Goal: Task Accomplishment & Management: Use online tool/utility

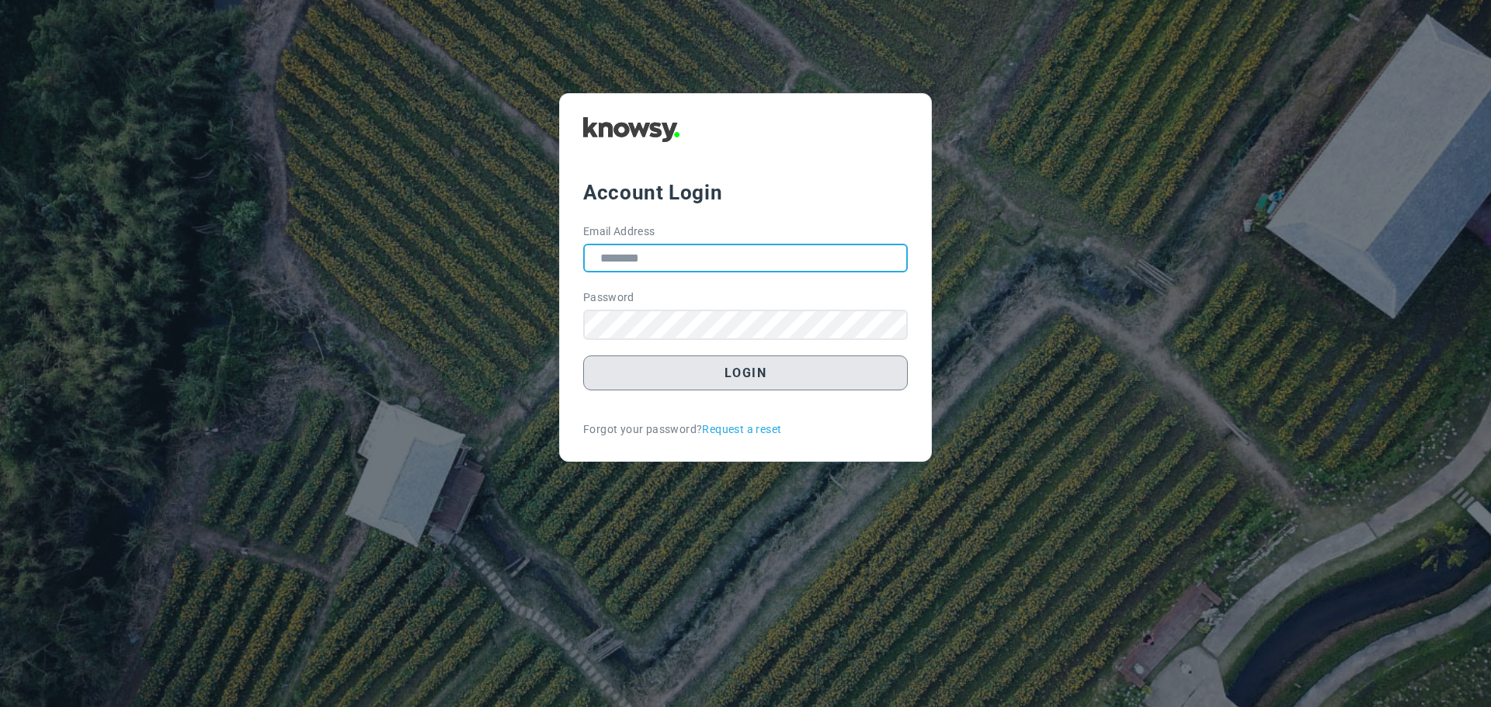
type input "**********"
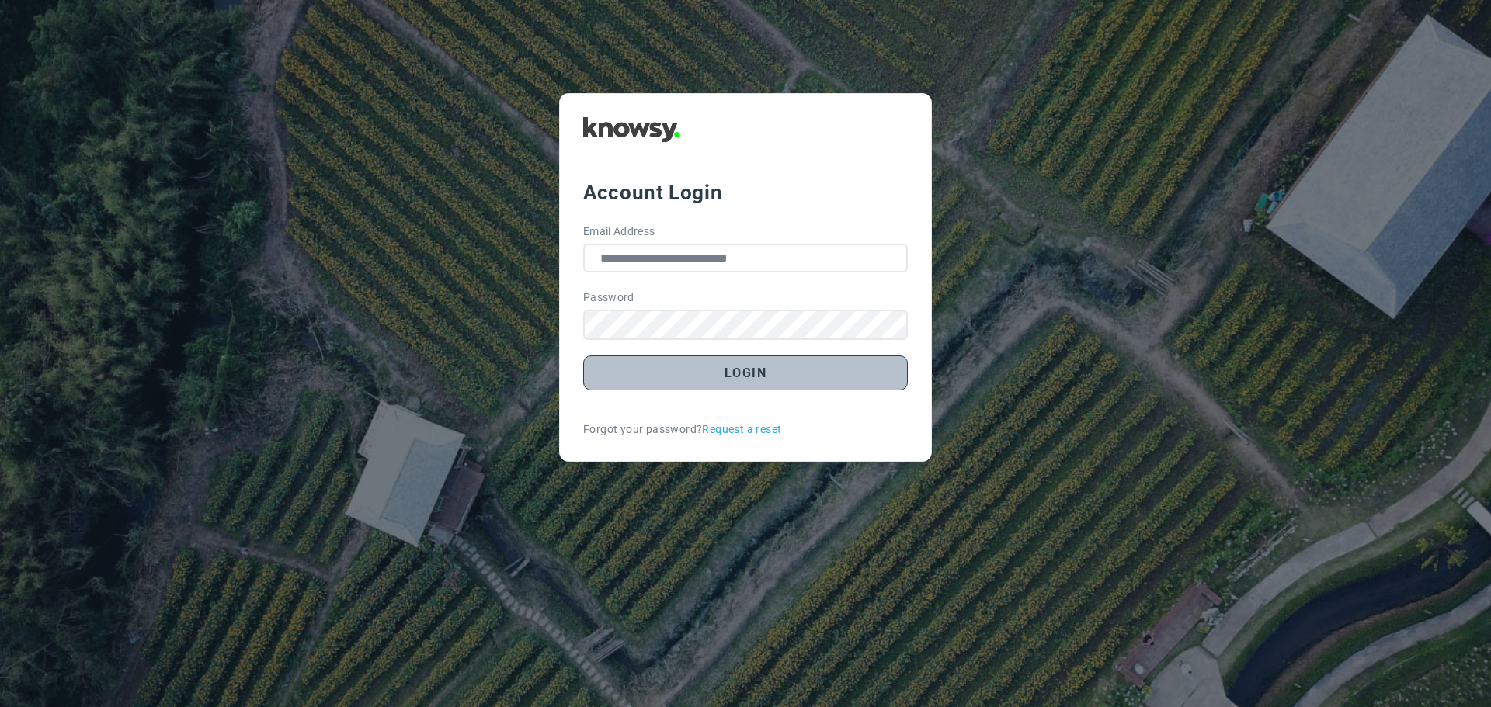
click at [757, 374] on button "Login" at bounding box center [745, 373] width 325 height 35
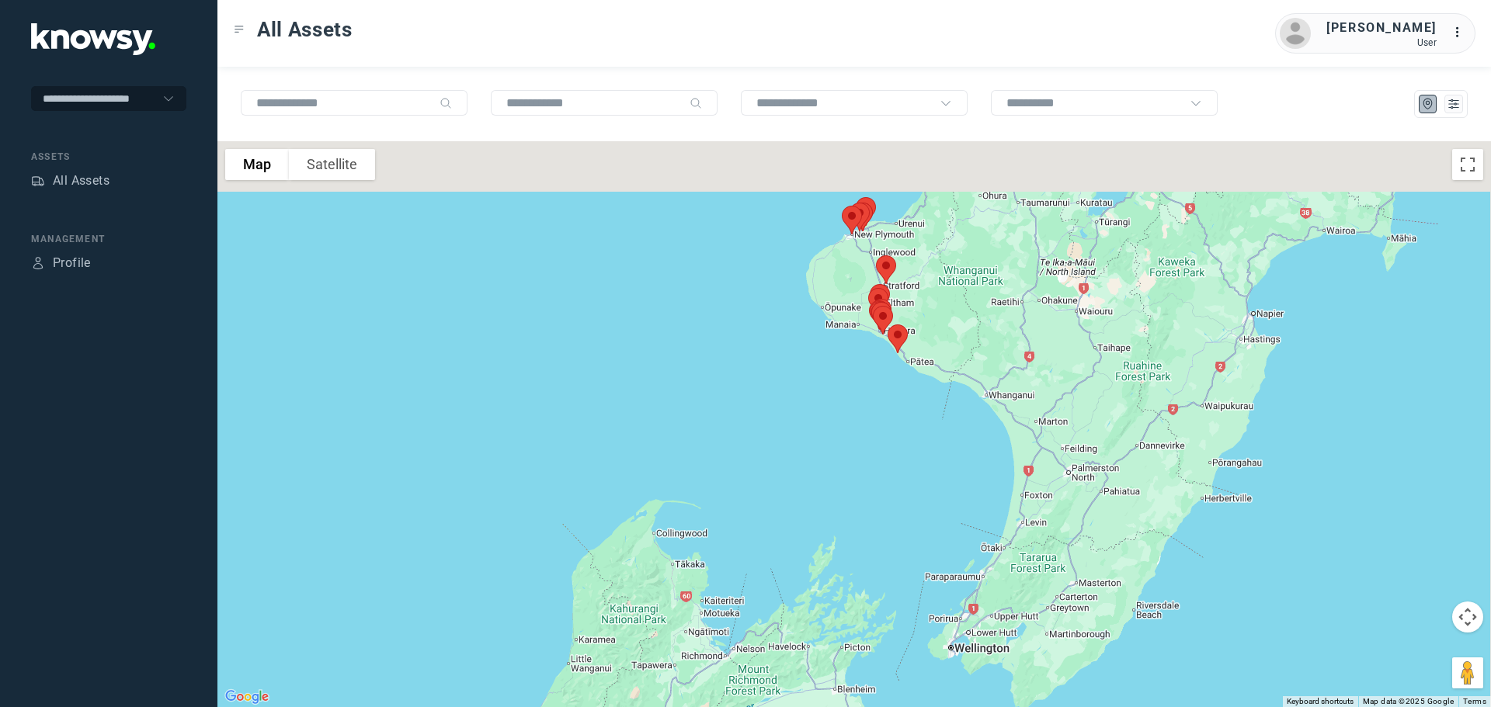
drag, startPoint x: 918, startPoint y: 323, endPoint x: 700, endPoint y: 497, distance: 278.5
click at [704, 496] on div at bounding box center [854, 424] width 1274 height 566
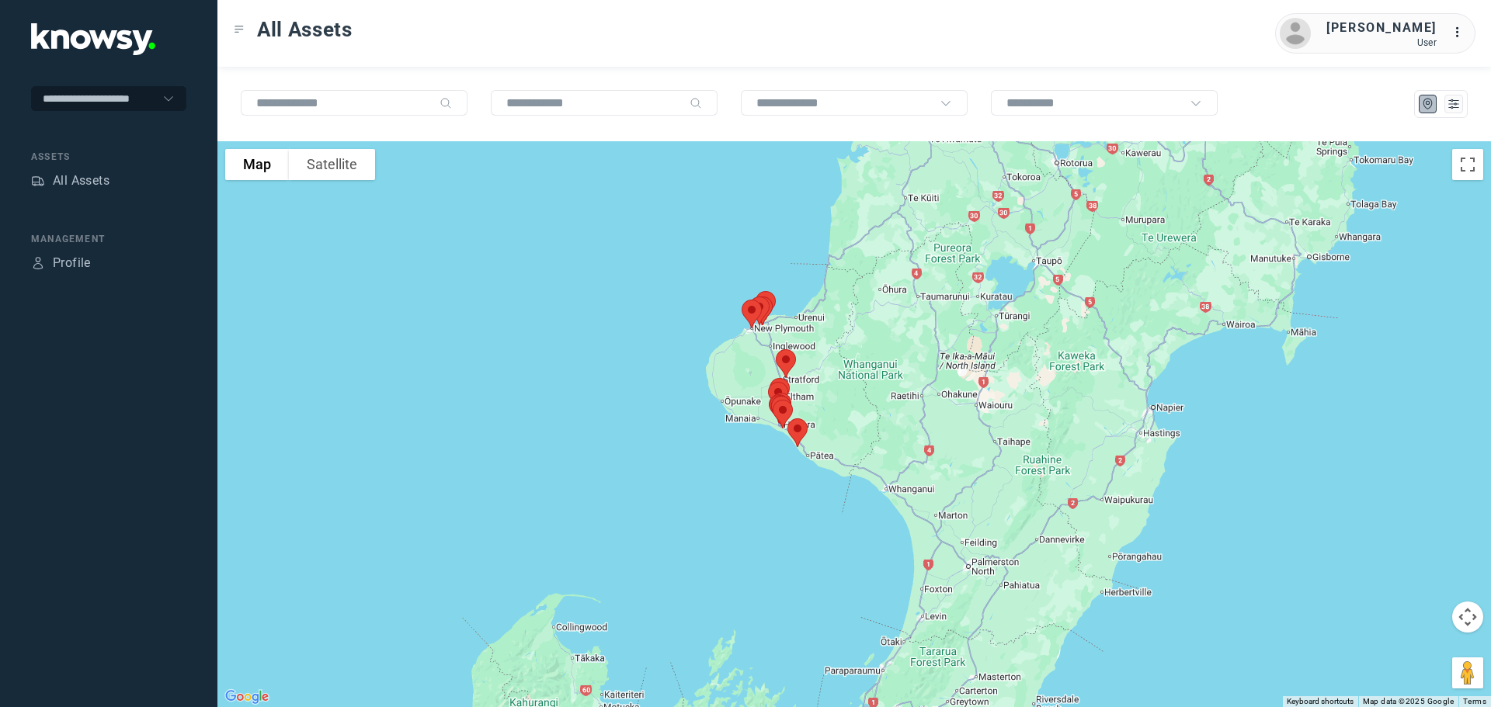
drag, startPoint x: 746, startPoint y: 405, endPoint x: 712, endPoint y: 470, distance: 72.6
click at [714, 470] on div at bounding box center [854, 424] width 1274 height 566
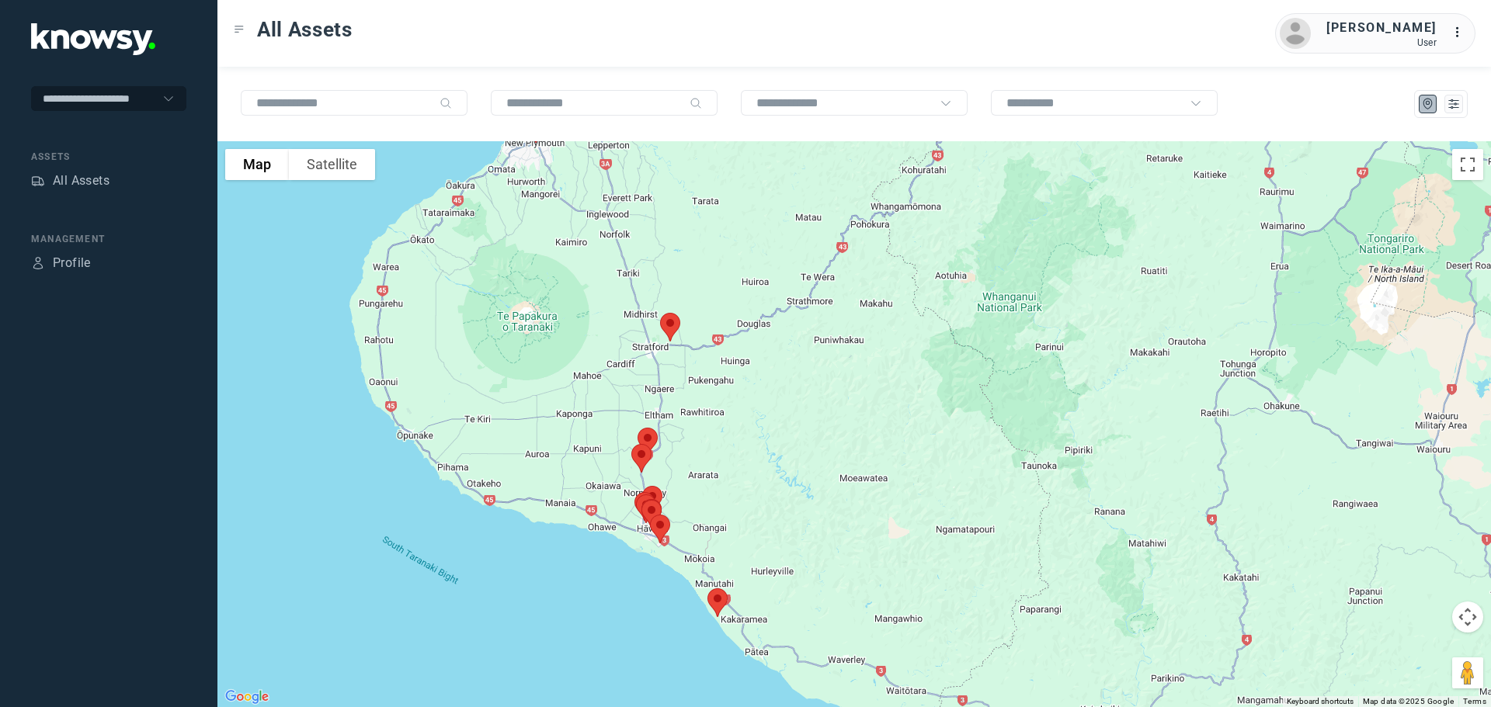
drag, startPoint x: 688, startPoint y: 459, endPoint x: 783, endPoint y: 332, distance: 158.1
click at [783, 332] on div at bounding box center [854, 424] width 1274 height 566
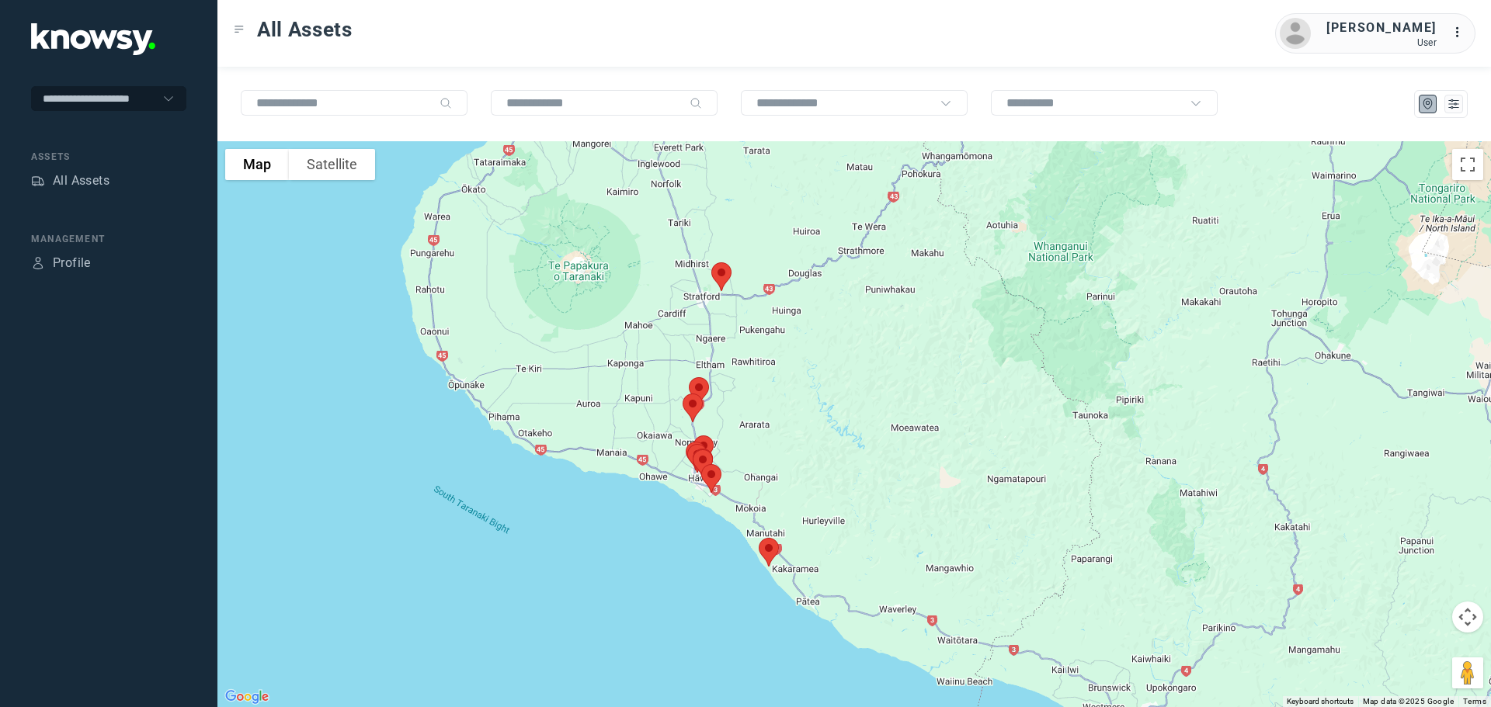
click at [721, 276] on img at bounding box center [721, 276] width 33 height 41
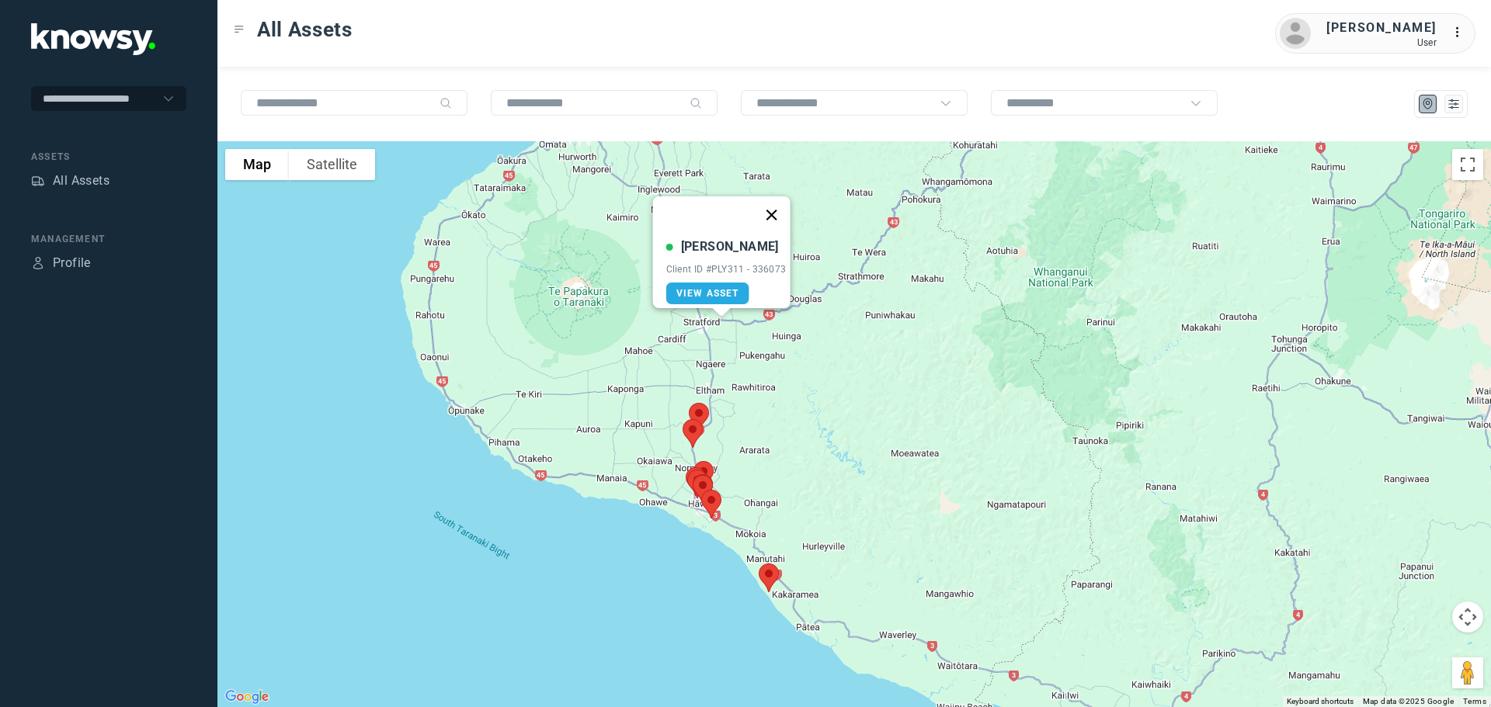
click at [781, 200] on button "Close" at bounding box center [771, 214] width 37 height 37
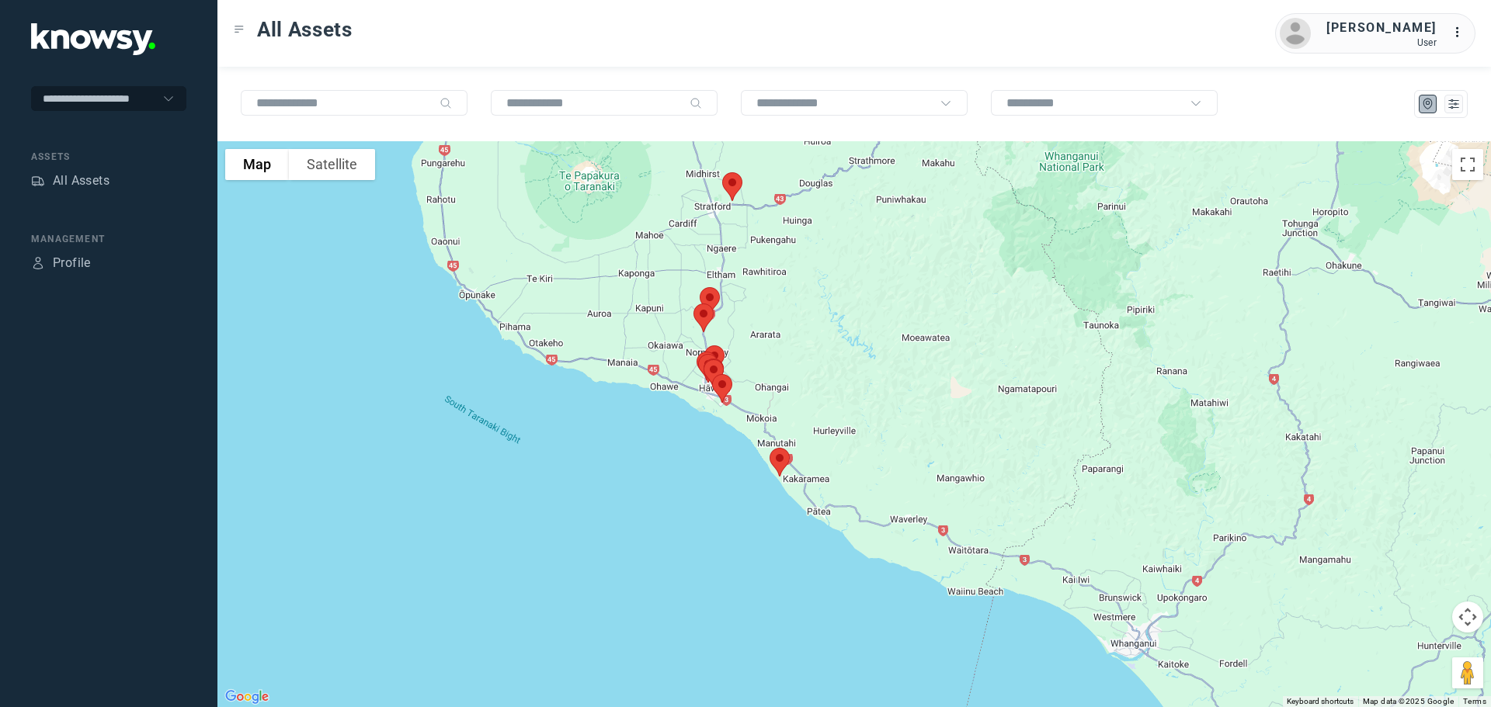
drag, startPoint x: 775, startPoint y: 385, endPoint x: 787, endPoint y: 271, distance: 114.8
click at [787, 266] on div at bounding box center [854, 424] width 1274 height 566
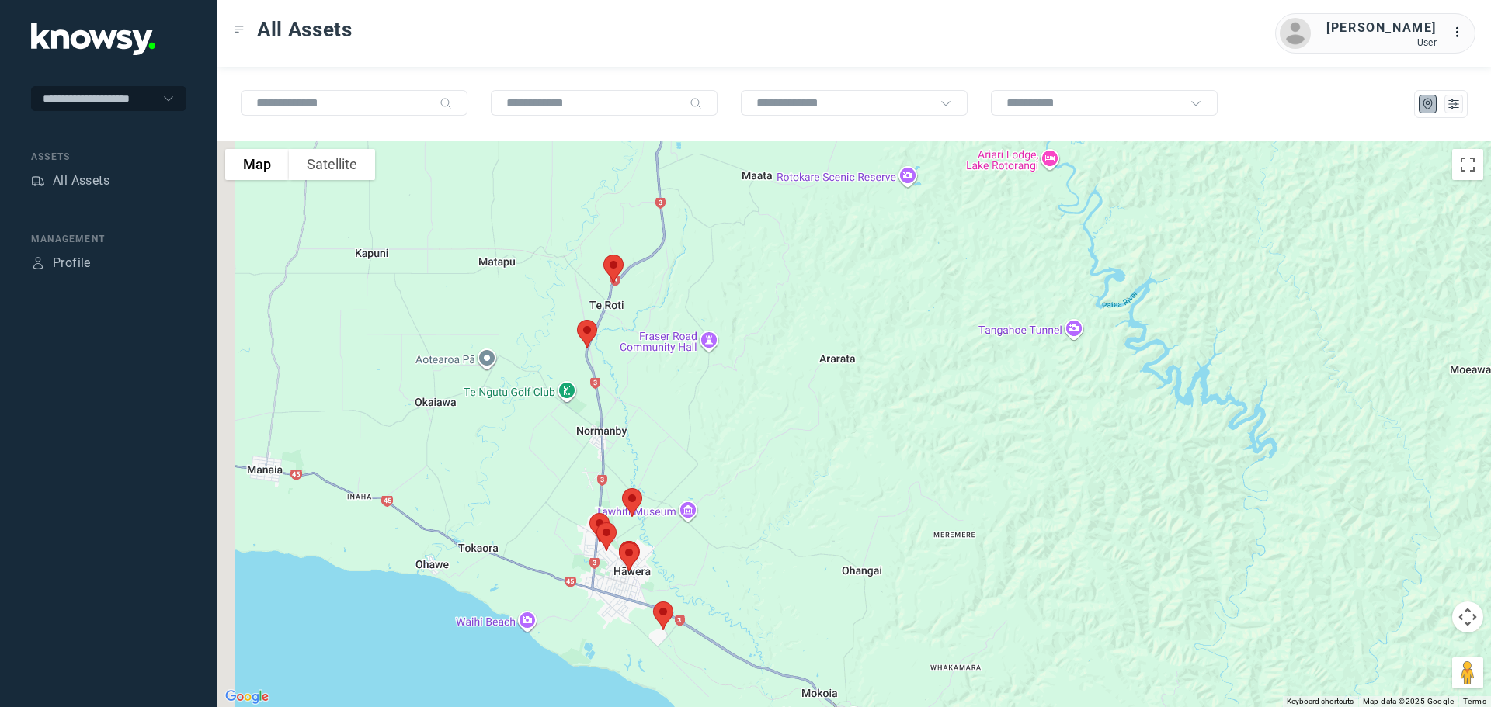
drag, startPoint x: 576, startPoint y: 301, endPoint x: 667, endPoint y: 291, distance: 91.3
click at [667, 291] on div at bounding box center [854, 424] width 1274 height 566
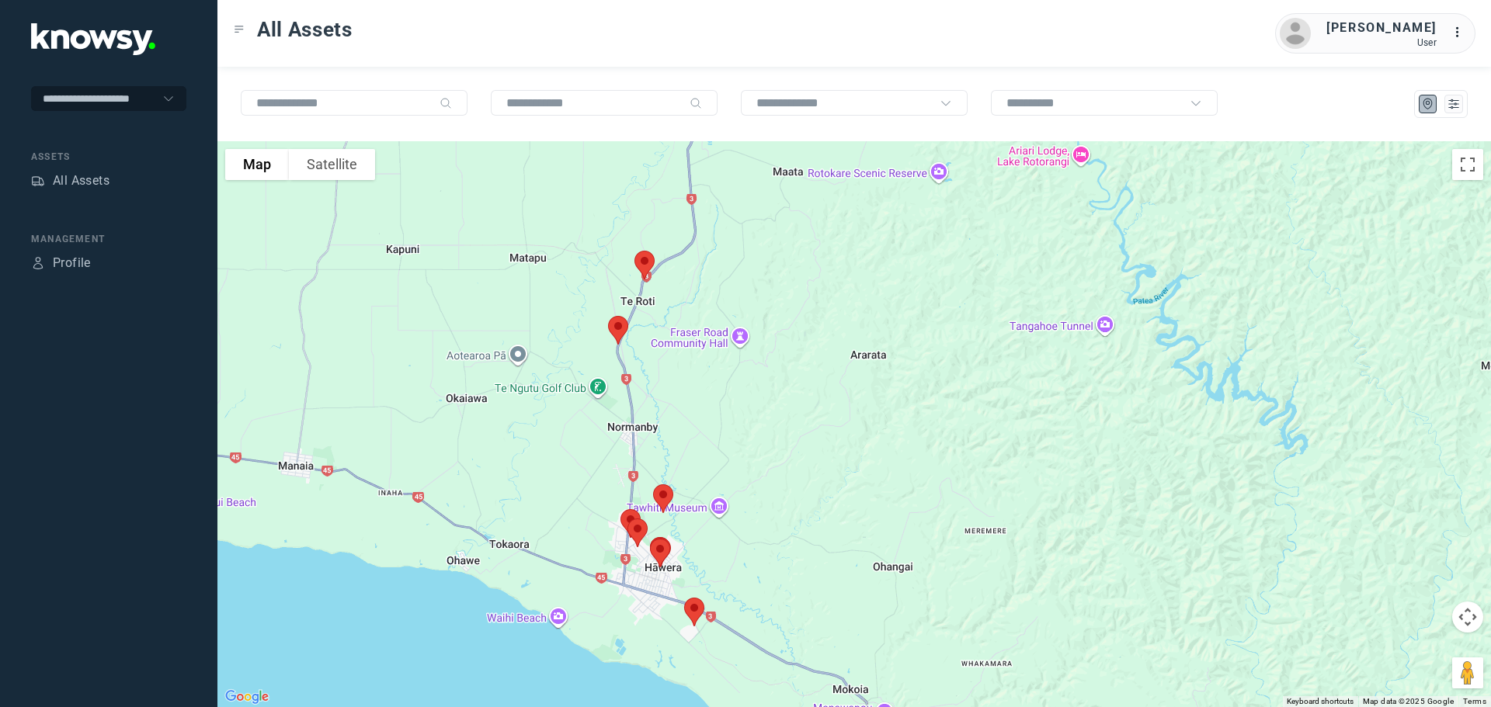
click at [645, 264] on img at bounding box center [644, 265] width 33 height 41
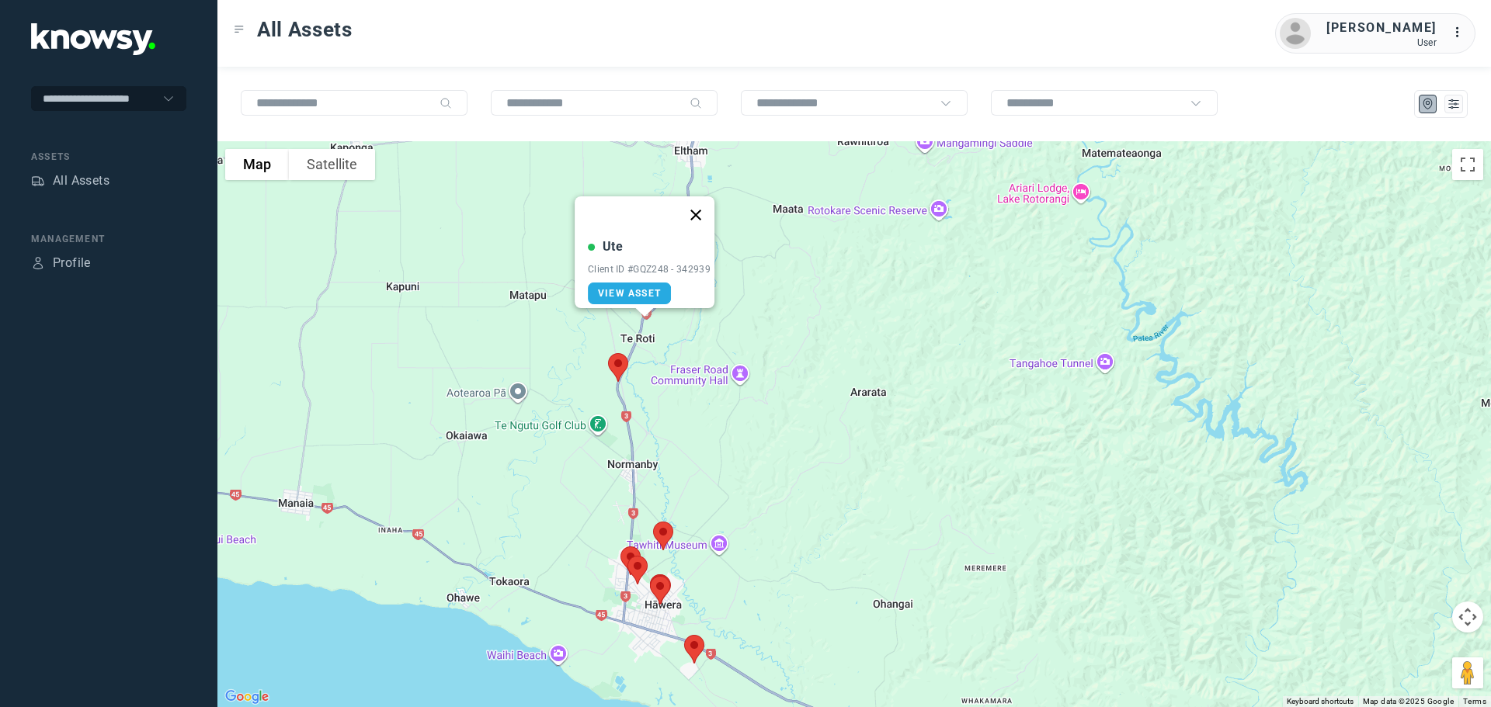
click at [708, 203] on button "Close" at bounding box center [695, 214] width 37 height 37
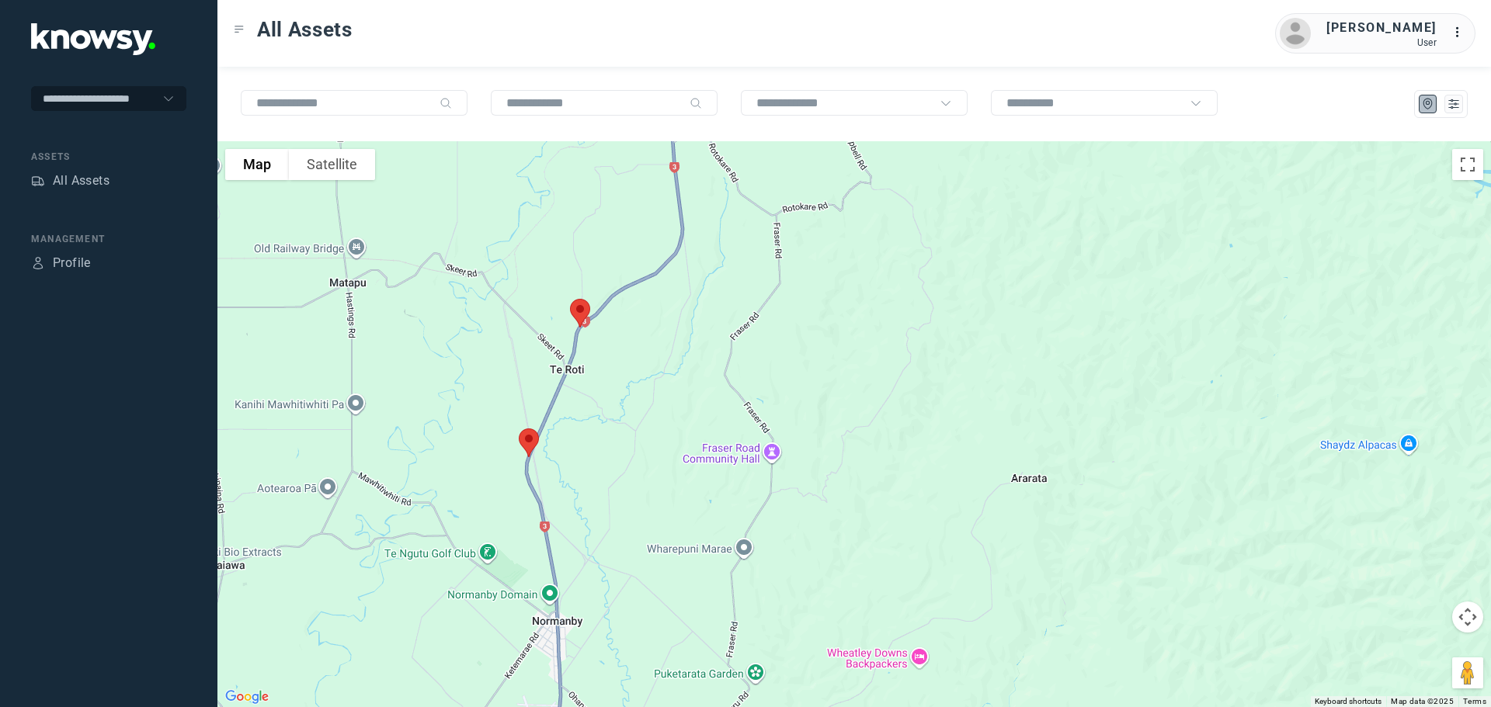
click at [523, 446] on img at bounding box center [529, 442] width 33 height 41
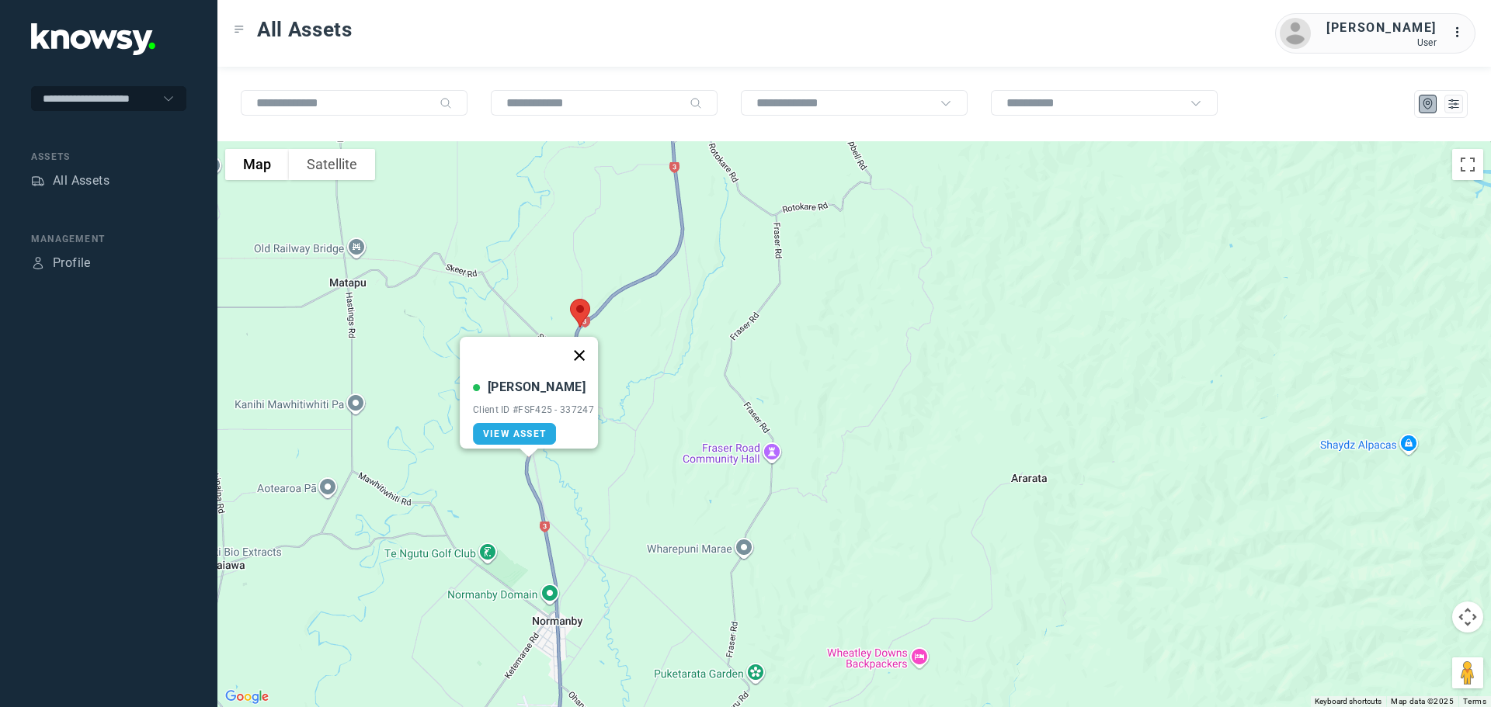
click at [584, 343] on button "Close" at bounding box center [579, 355] width 37 height 37
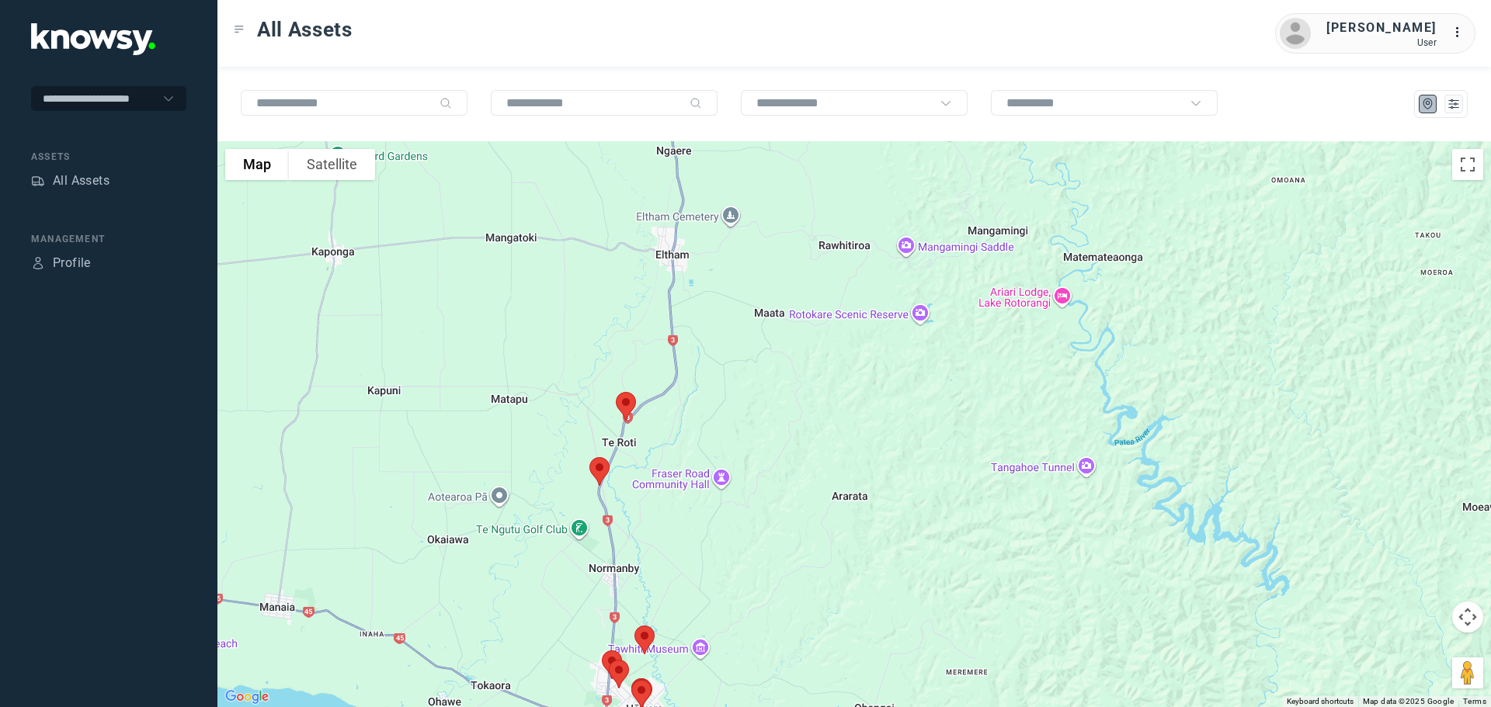
drag, startPoint x: 588, startPoint y: 476, endPoint x: 624, endPoint y: 517, distance: 55.0
click at [659, 551] on div at bounding box center [854, 424] width 1274 height 566
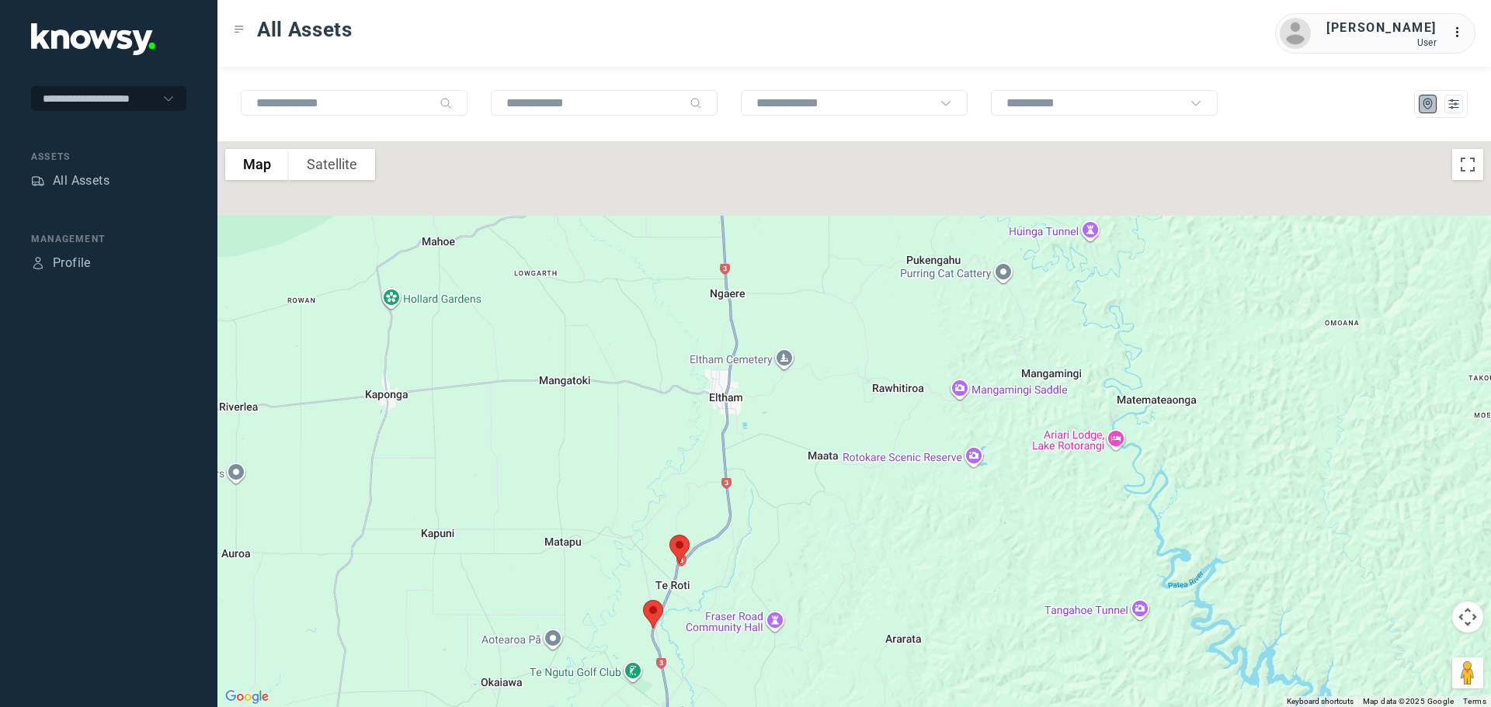
drag, startPoint x: 593, startPoint y: 457, endPoint x: 606, endPoint y: 553, distance: 96.3
click at [621, 569] on div at bounding box center [854, 424] width 1274 height 566
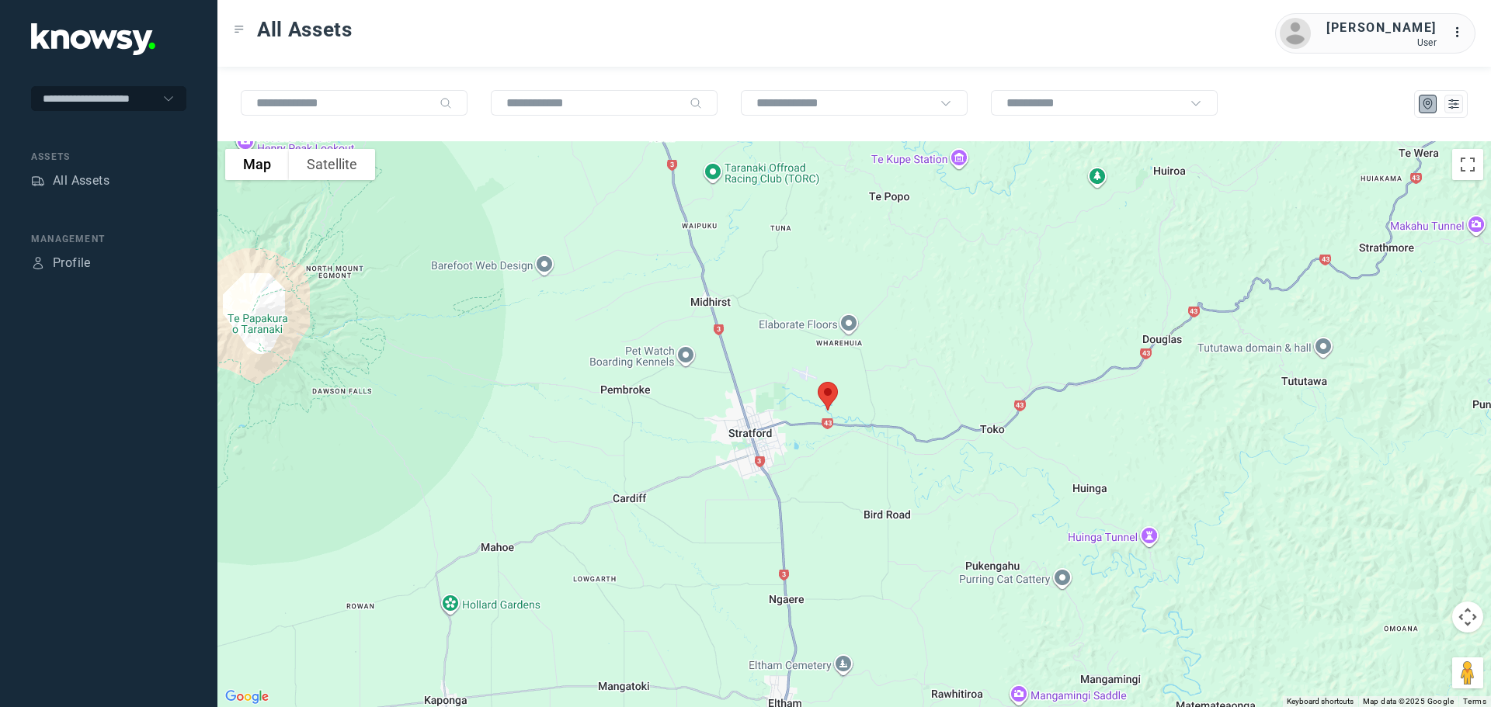
drag, startPoint x: 598, startPoint y: 473, endPoint x: 599, endPoint y: 533, distance: 59.8
click at [599, 533] on div at bounding box center [854, 424] width 1274 height 566
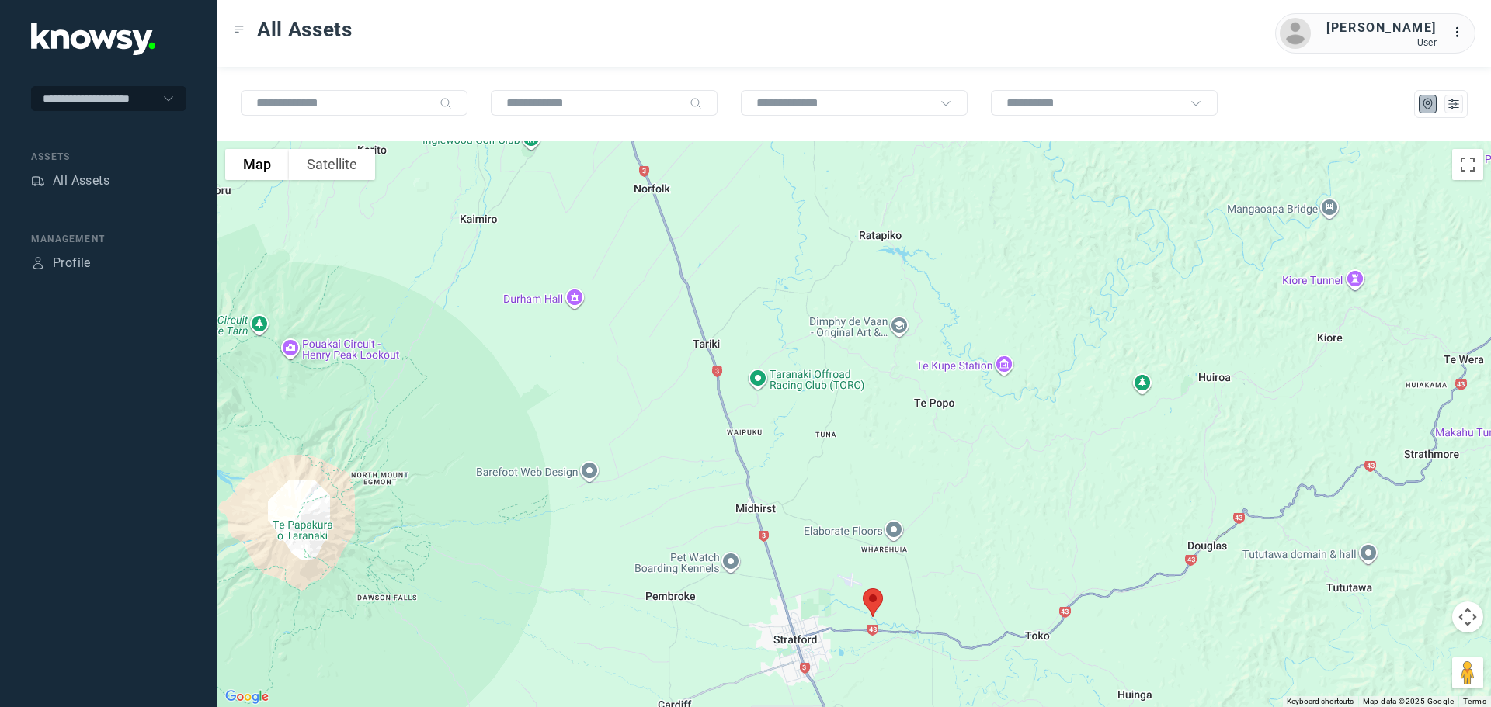
drag, startPoint x: 630, startPoint y: 455, endPoint x: 636, endPoint y: 485, distance: 30.9
click at [639, 486] on div at bounding box center [854, 424] width 1274 height 566
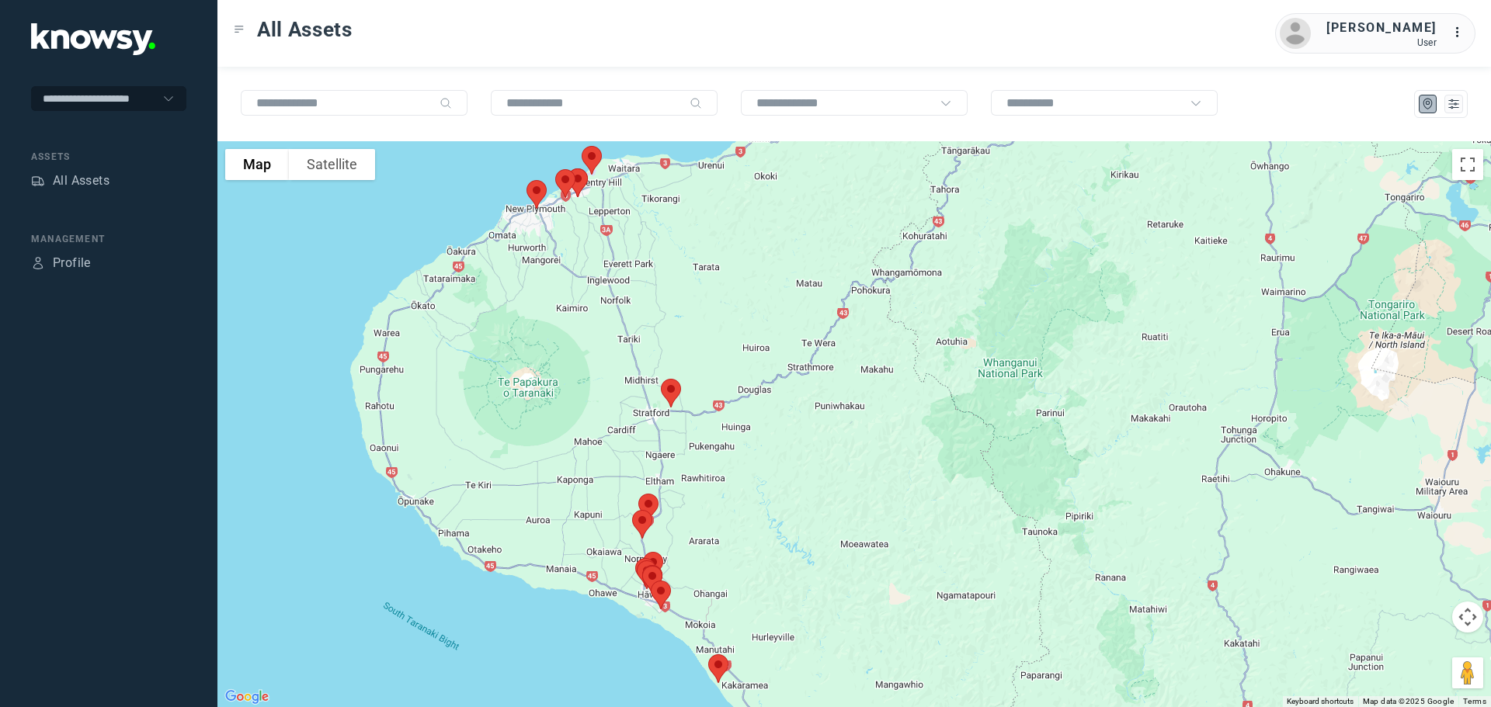
drag, startPoint x: 582, startPoint y: 269, endPoint x: 619, endPoint y: 389, distance: 125.3
click at [619, 389] on div at bounding box center [854, 424] width 1274 height 566
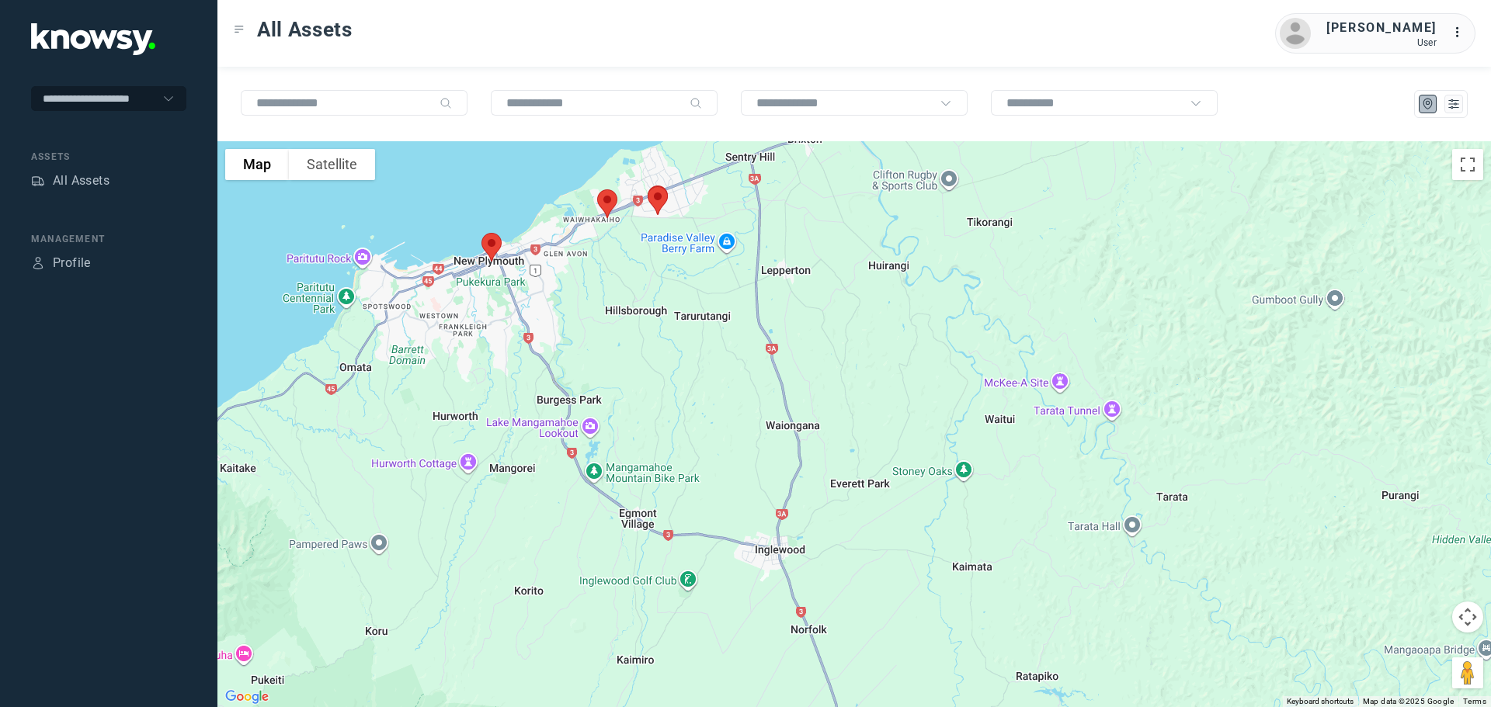
click at [489, 245] on img at bounding box center [491, 247] width 33 height 41
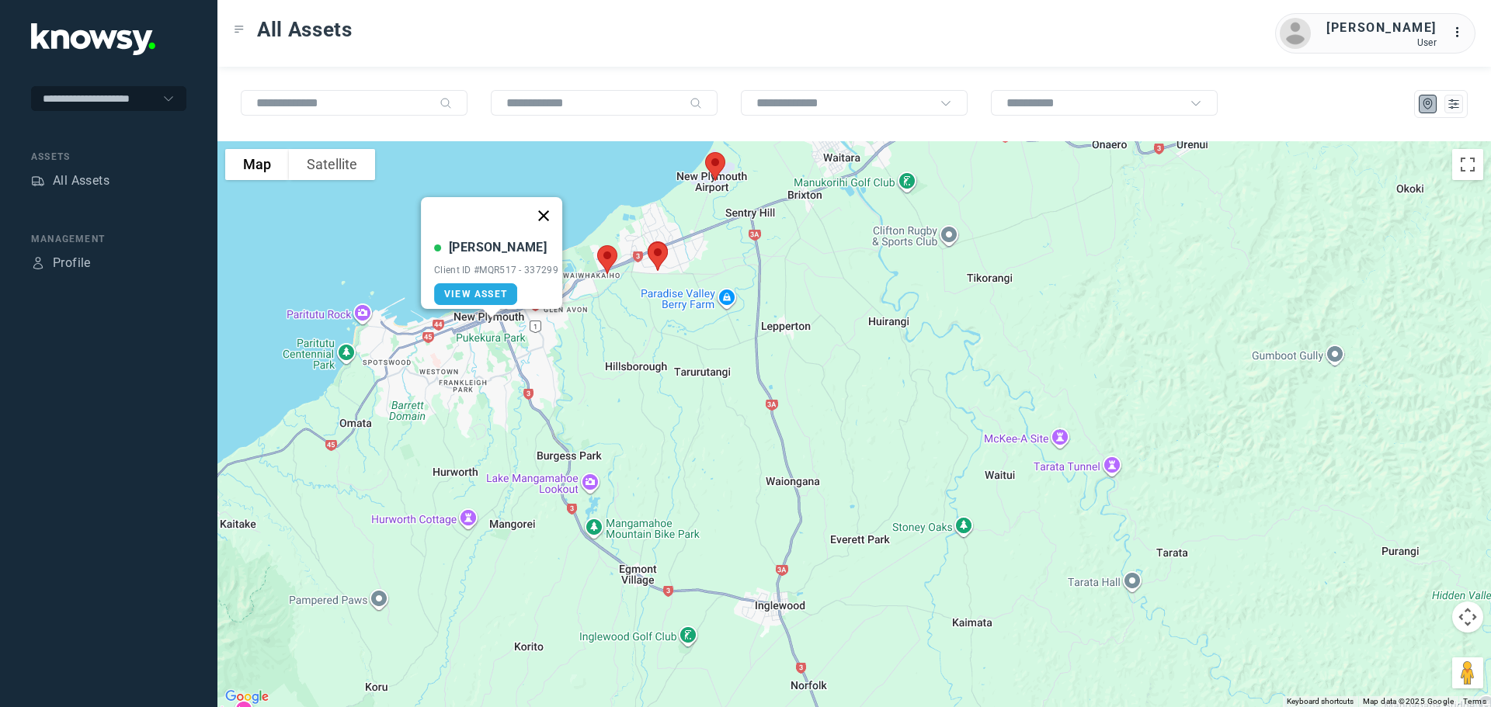
click at [553, 203] on button "Close" at bounding box center [543, 215] width 37 height 37
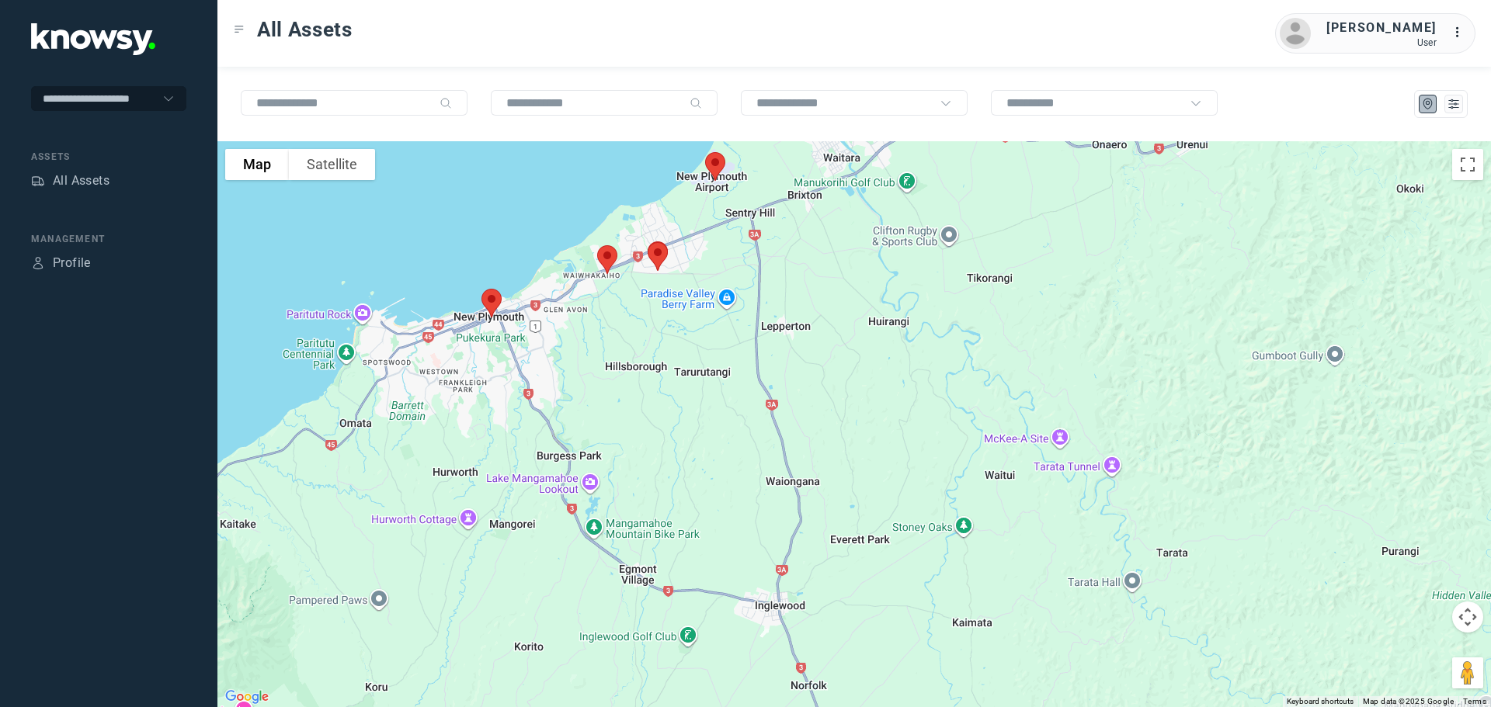
click at [604, 249] on img at bounding box center [607, 259] width 33 height 41
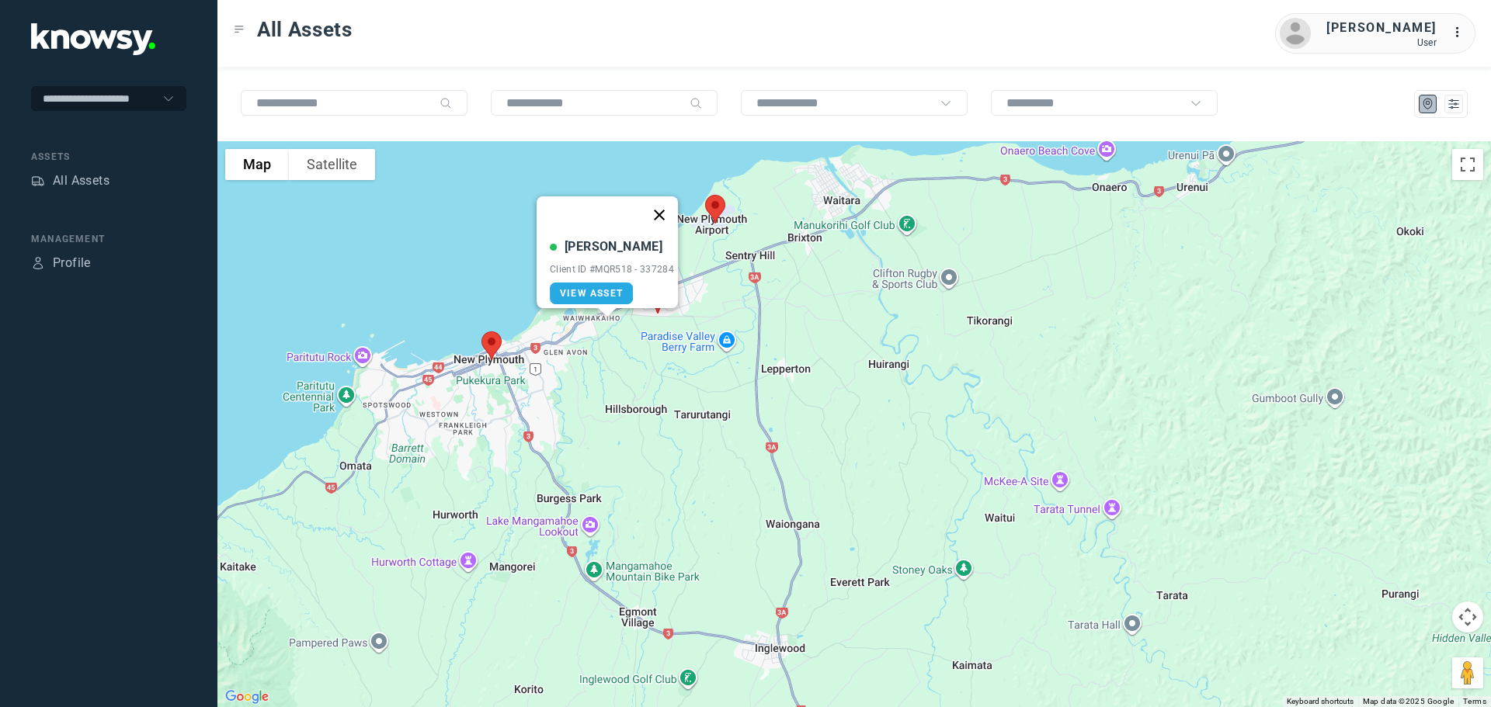
click at [666, 204] on button "Close" at bounding box center [659, 214] width 37 height 37
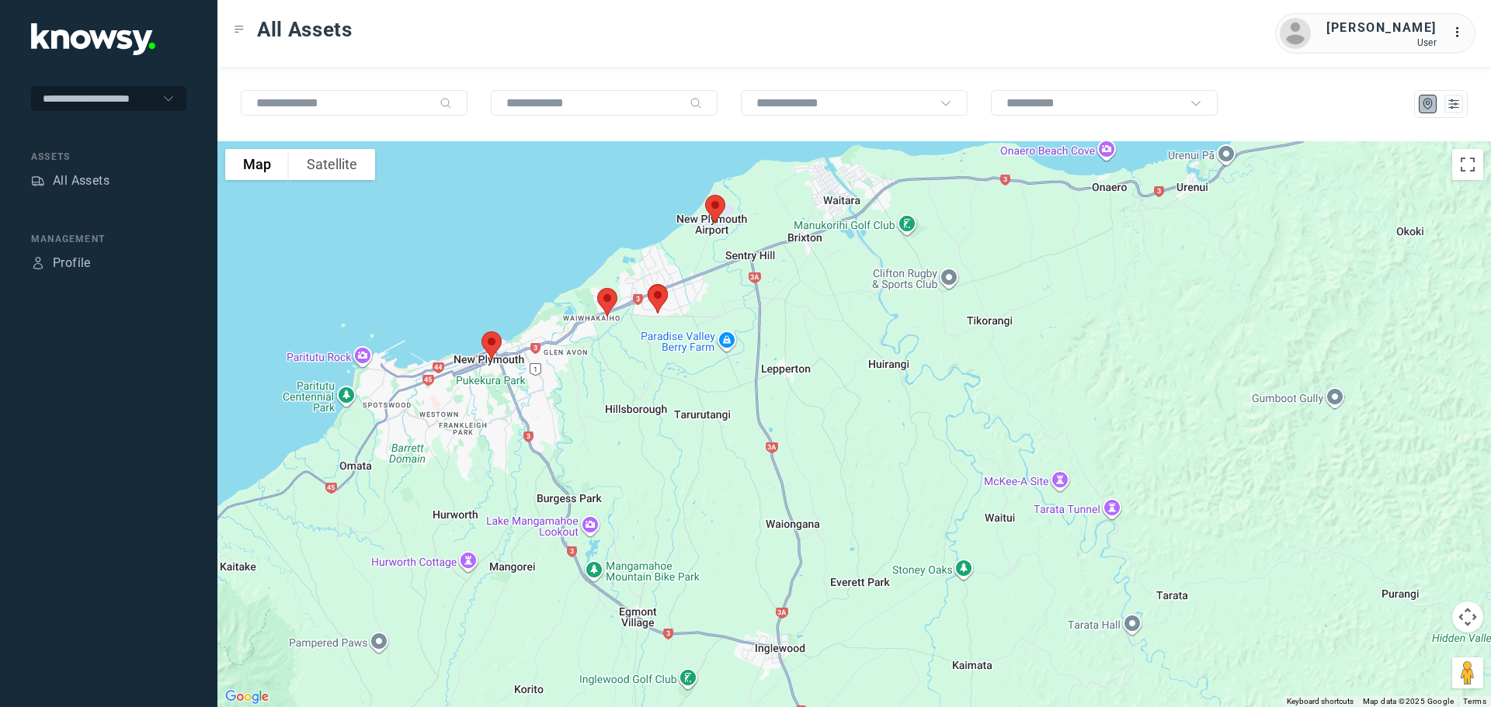
click at [655, 296] on img at bounding box center [657, 299] width 33 height 41
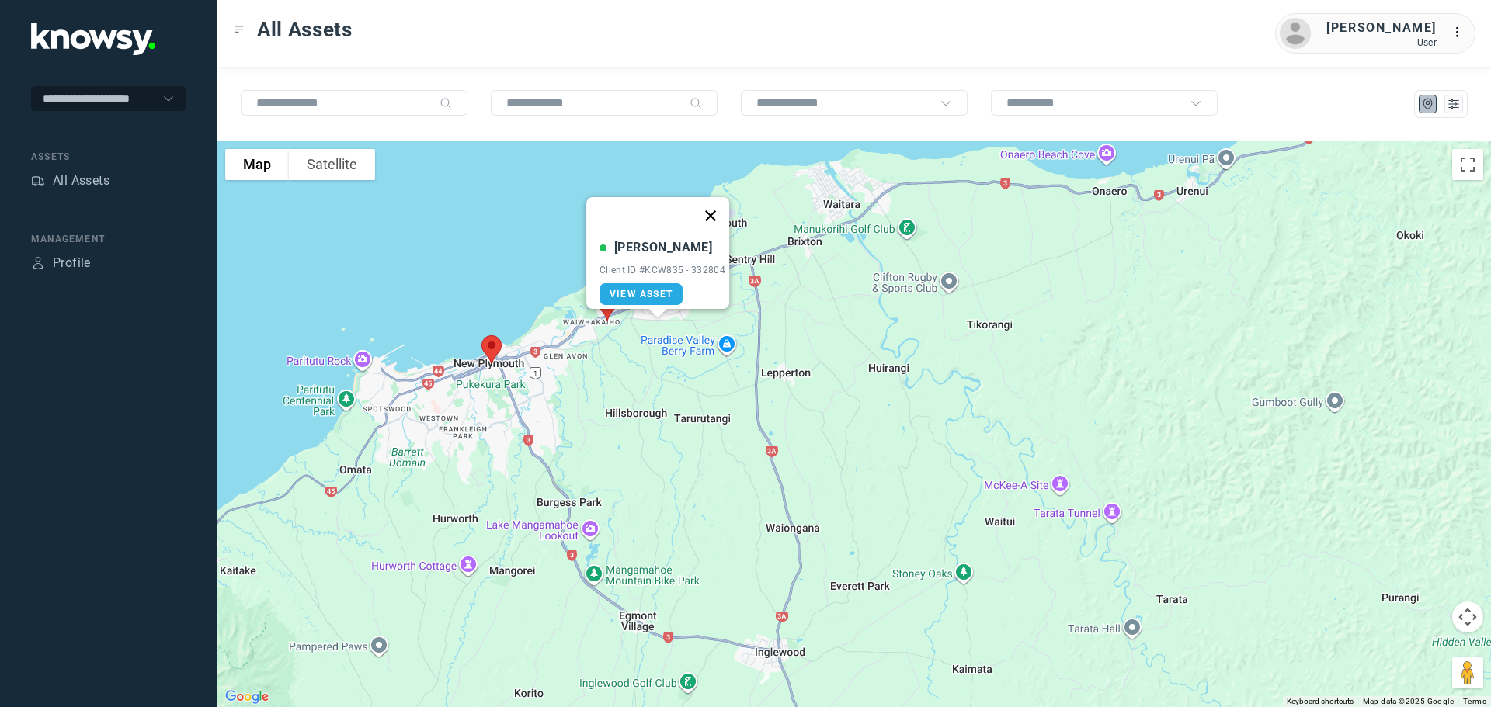
click at [717, 207] on button "Close" at bounding box center [710, 215] width 37 height 37
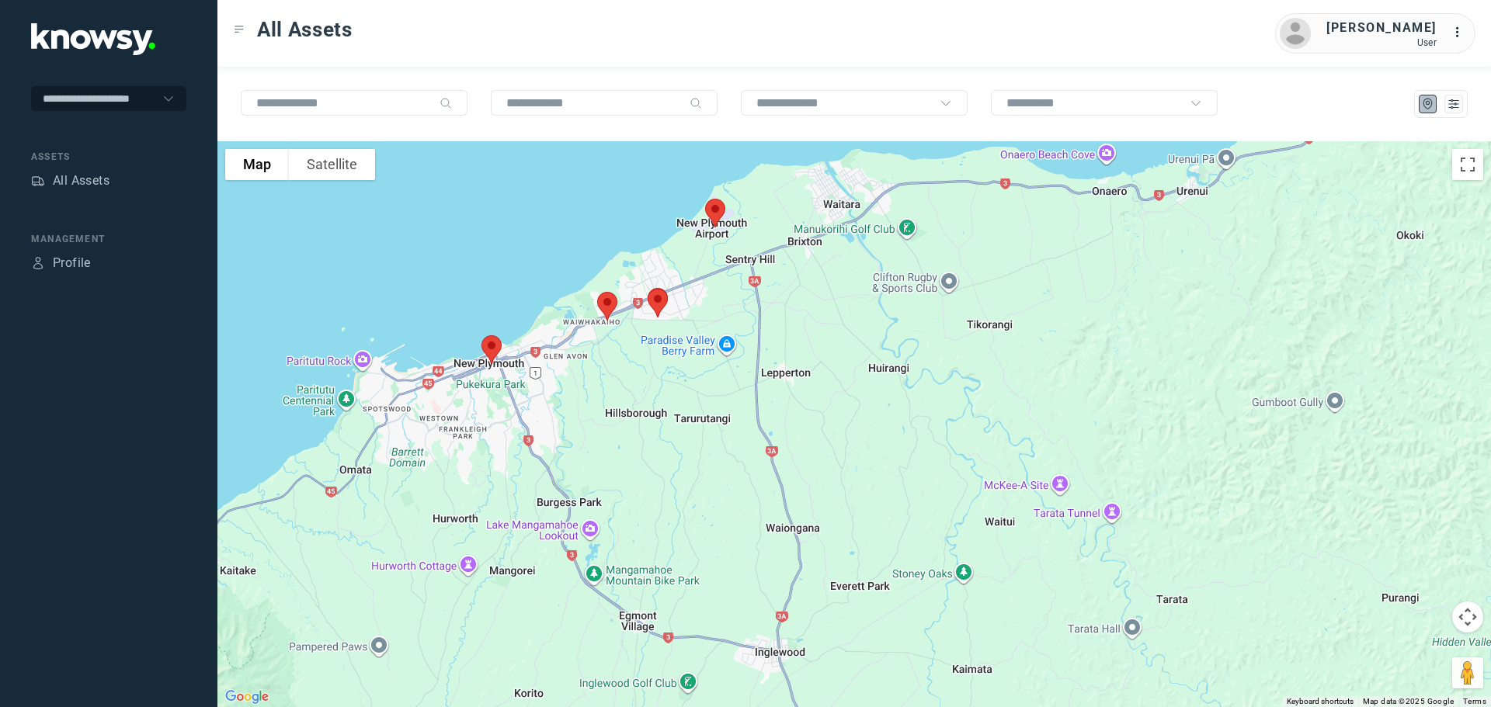
click at [708, 215] on img at bounding box center [715, 213] width 33 height 41
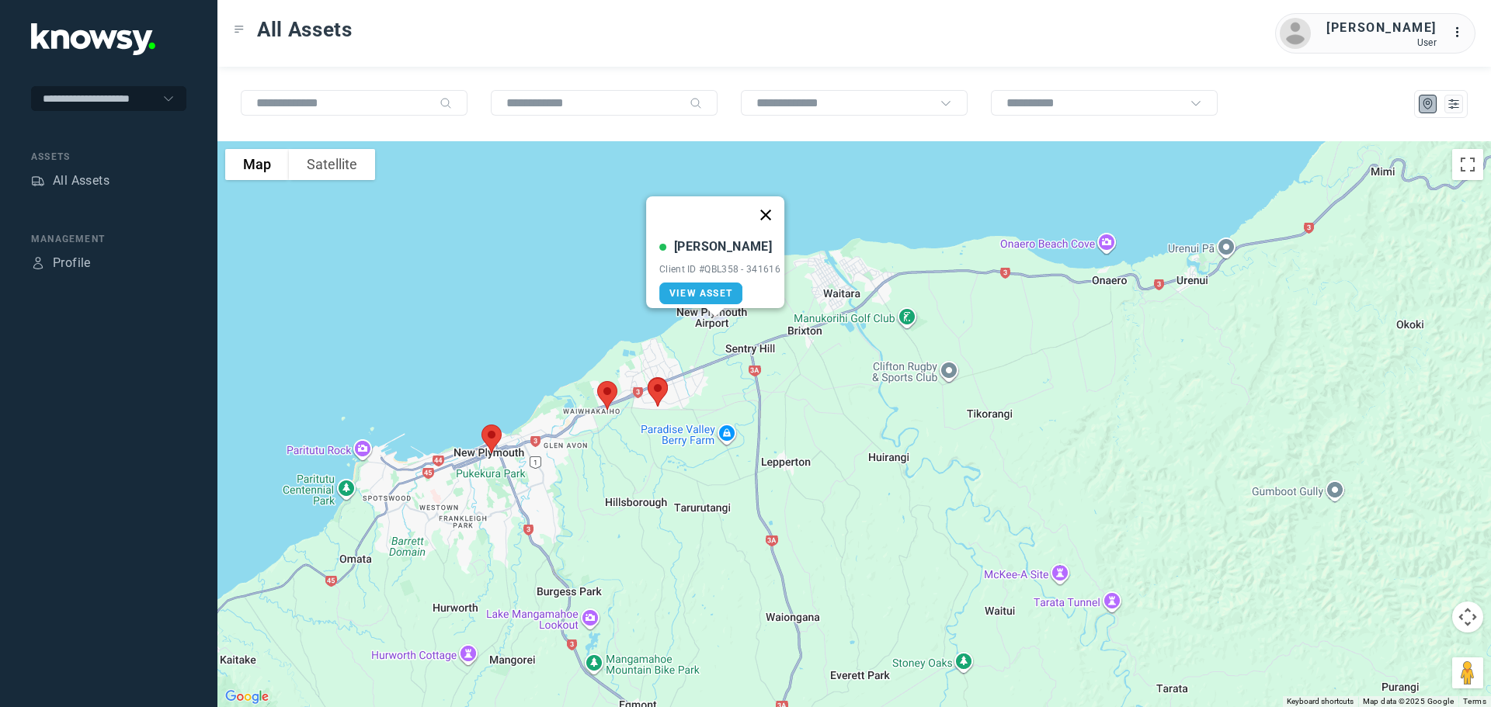
click at [772, 198] on button "Close" at bounding box center [765, 214] width 37 height 37
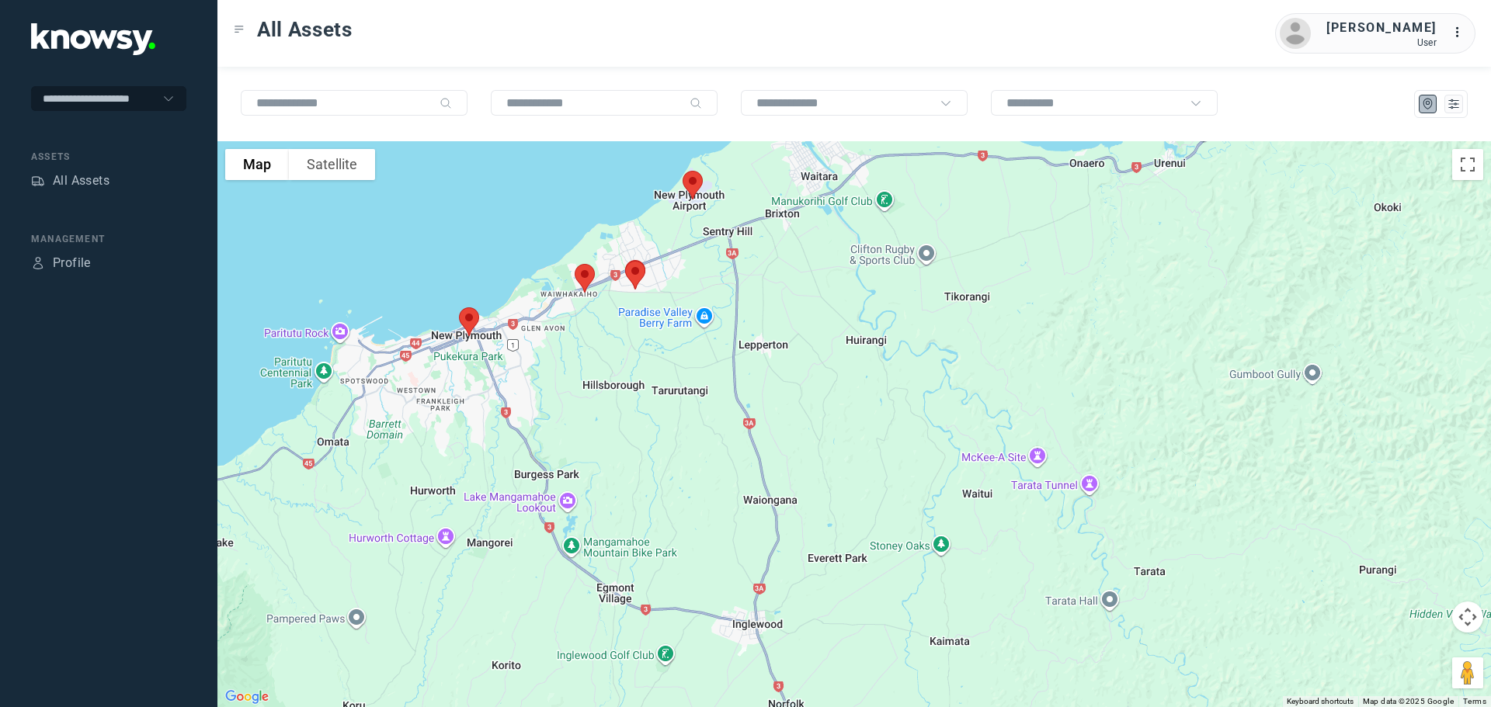
drag, startPoint x: 507, startPoint y: 546, endPoint x: 605, endPoint y: 266, distance: 296.2
click at [600, 263] on img at bounding box center [584, 278] width 33 height 41
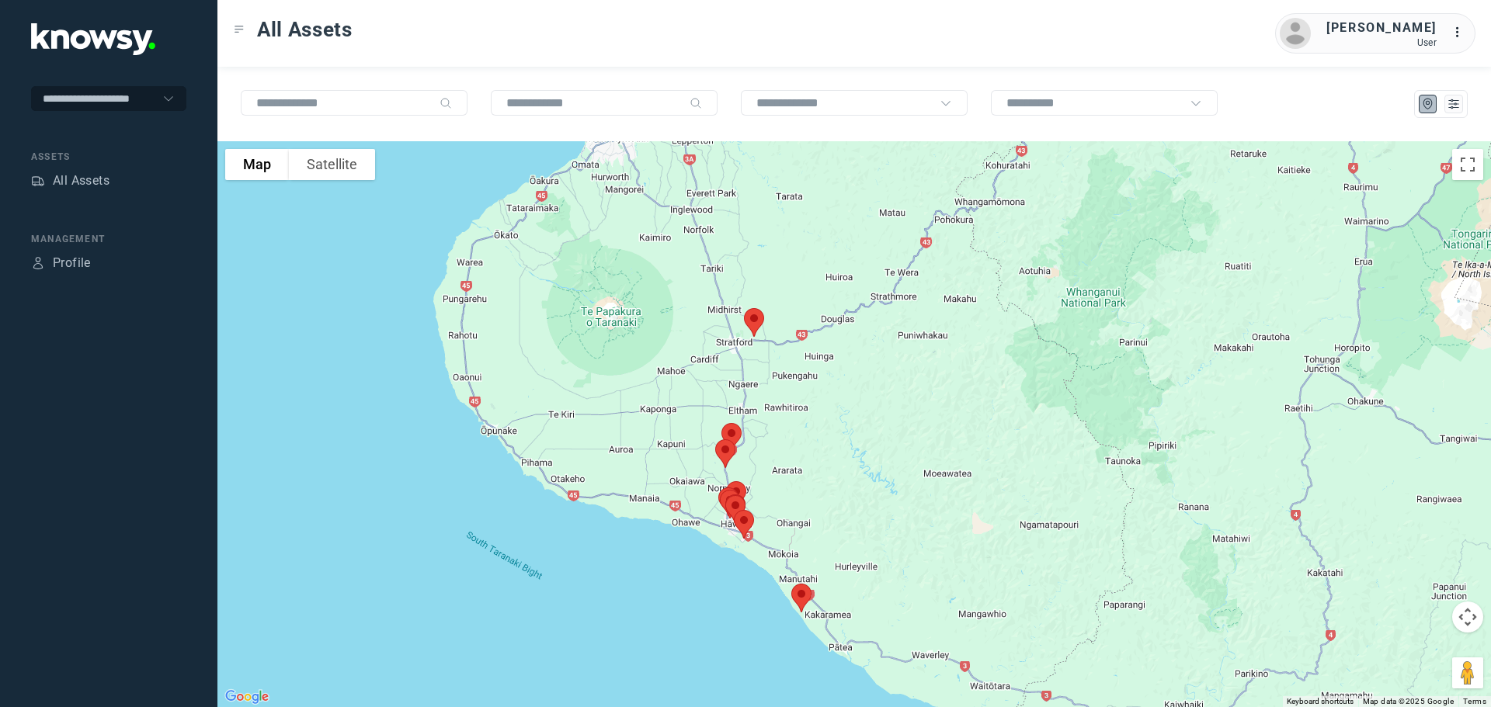
drag, startPoint x: 628, startPoint y: 353, endPoint x: 653, endPoint y: 192, distance: 163.4
click at [653, 186] on div at bounding box center [854, 424] width 1274 height 566
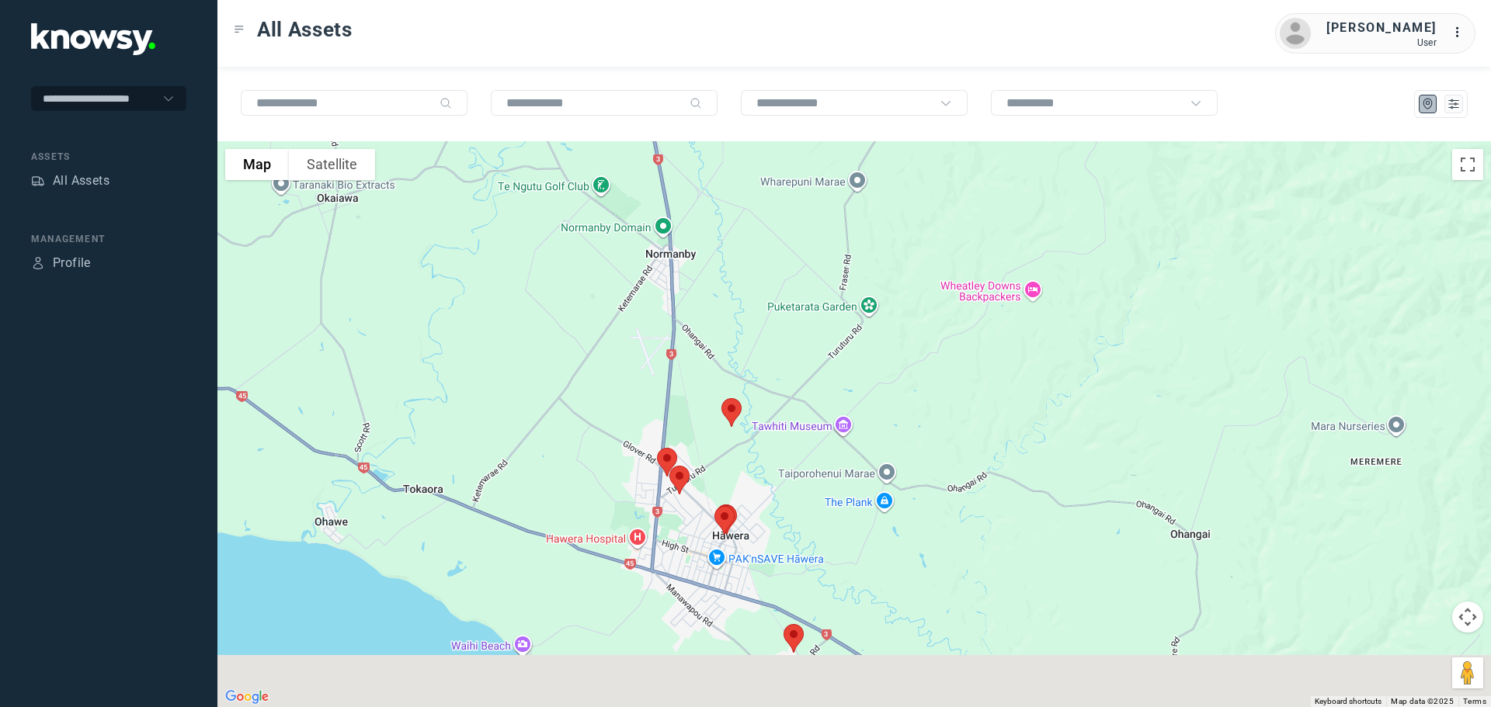
drag, startPoint x: 700, startPoint y: 414, endPoint x: 720, endPoint y: 127, distance: 288.0
click at [720, 124] on div "To navigate the map with touch gestures double-tap and hold your finger on the …" at bounding box center [854, 387] width 1274 height 641
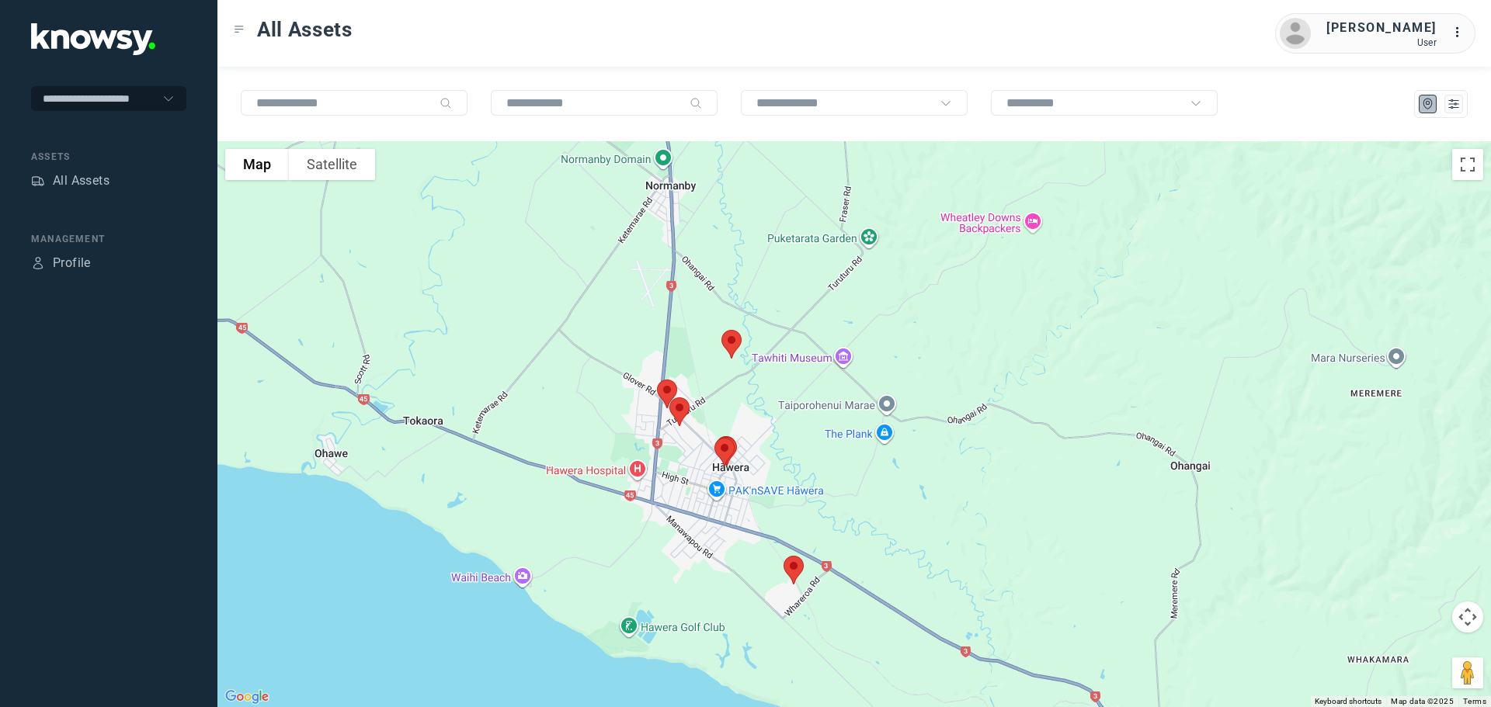
drag, startPoint x: 701, startPoint y: 343, endPoint x: 718, endPoint y: 237, distance: 107.6
click at [718, 237] on div at bounding box center [854, 424] width 1274 height 566
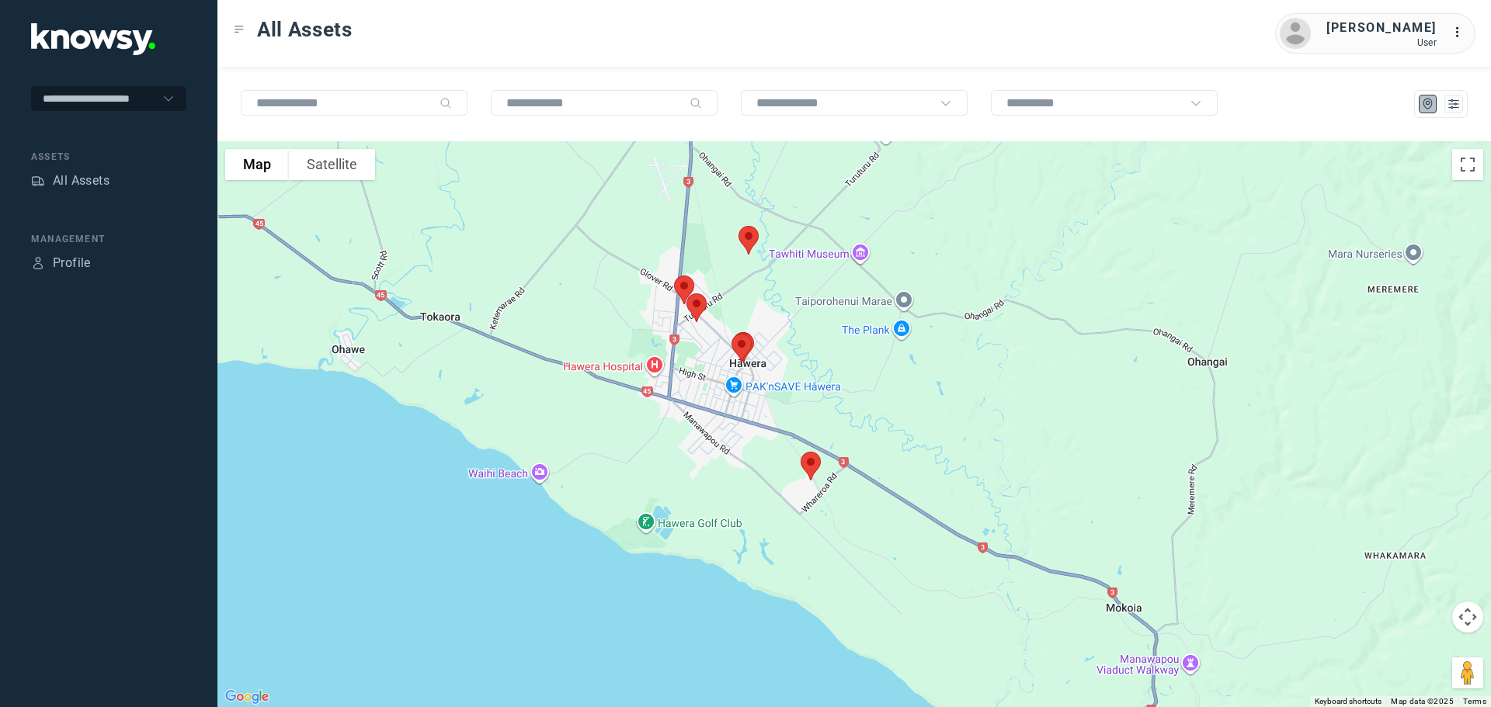
click at [751, 236] on img at bounding box center [748, 240] width 33 height 41
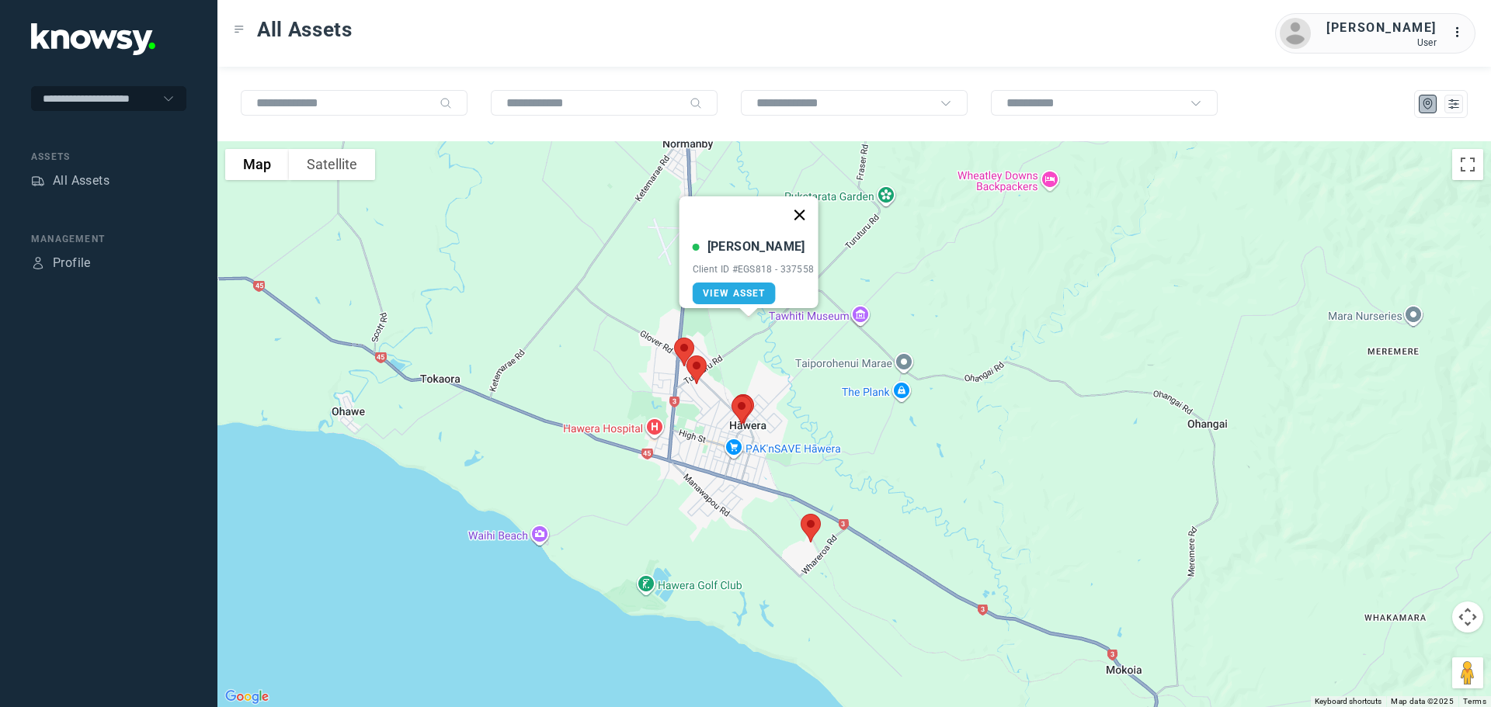
click at [805, 205] on button "Close" at bounding box center [798, 214] width 37 height 37
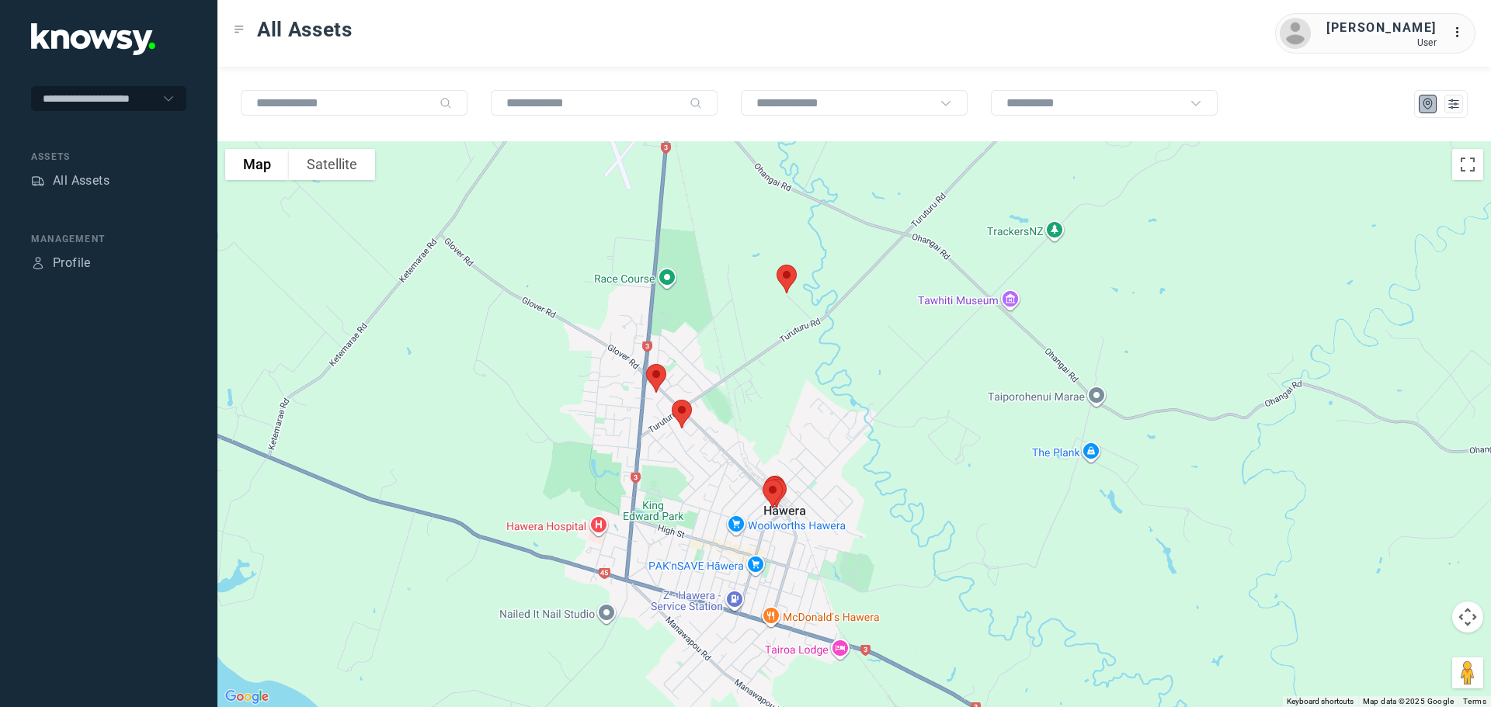
click at [657, 374] on img at bounding box center [656, 378] width 33 height 41
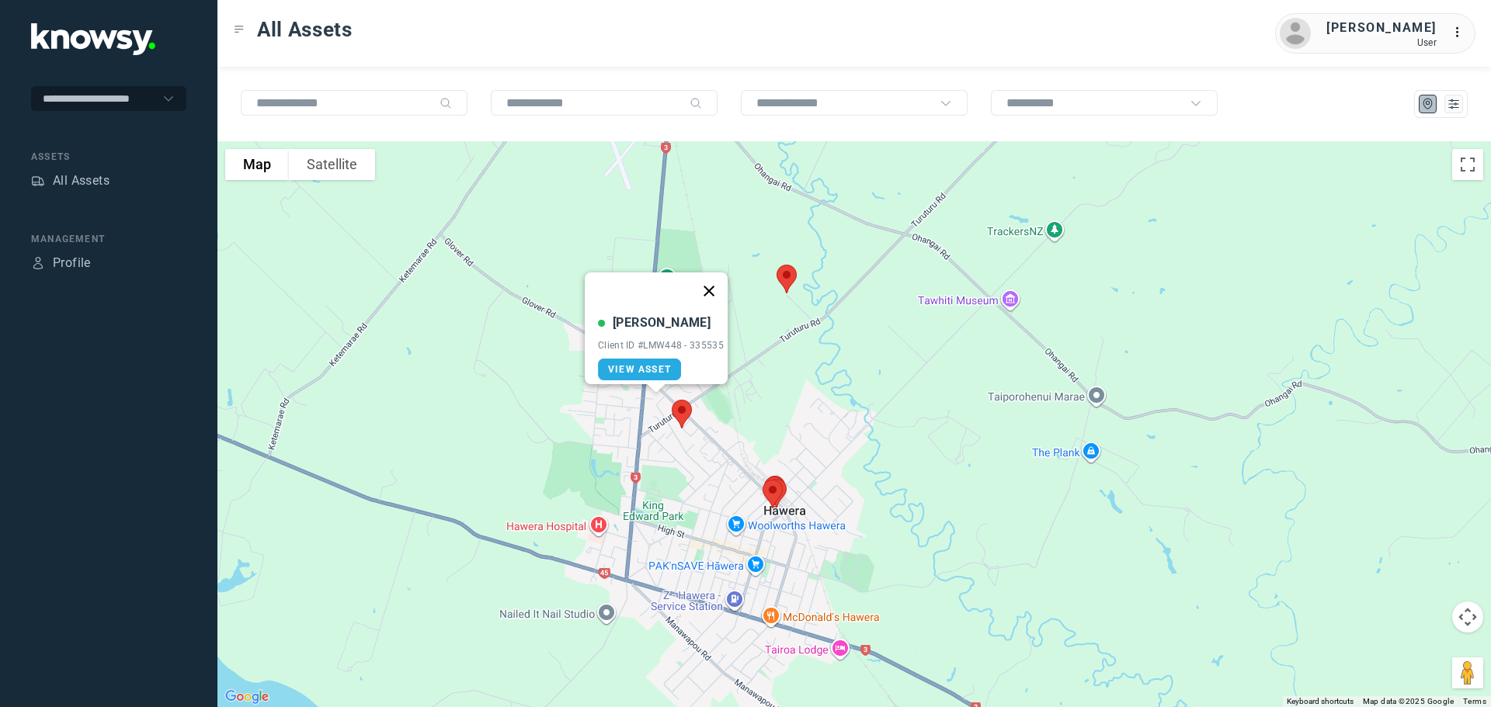
click at [712, 277] on button "Close" at bounding box center [708, 291] width 37 height 37
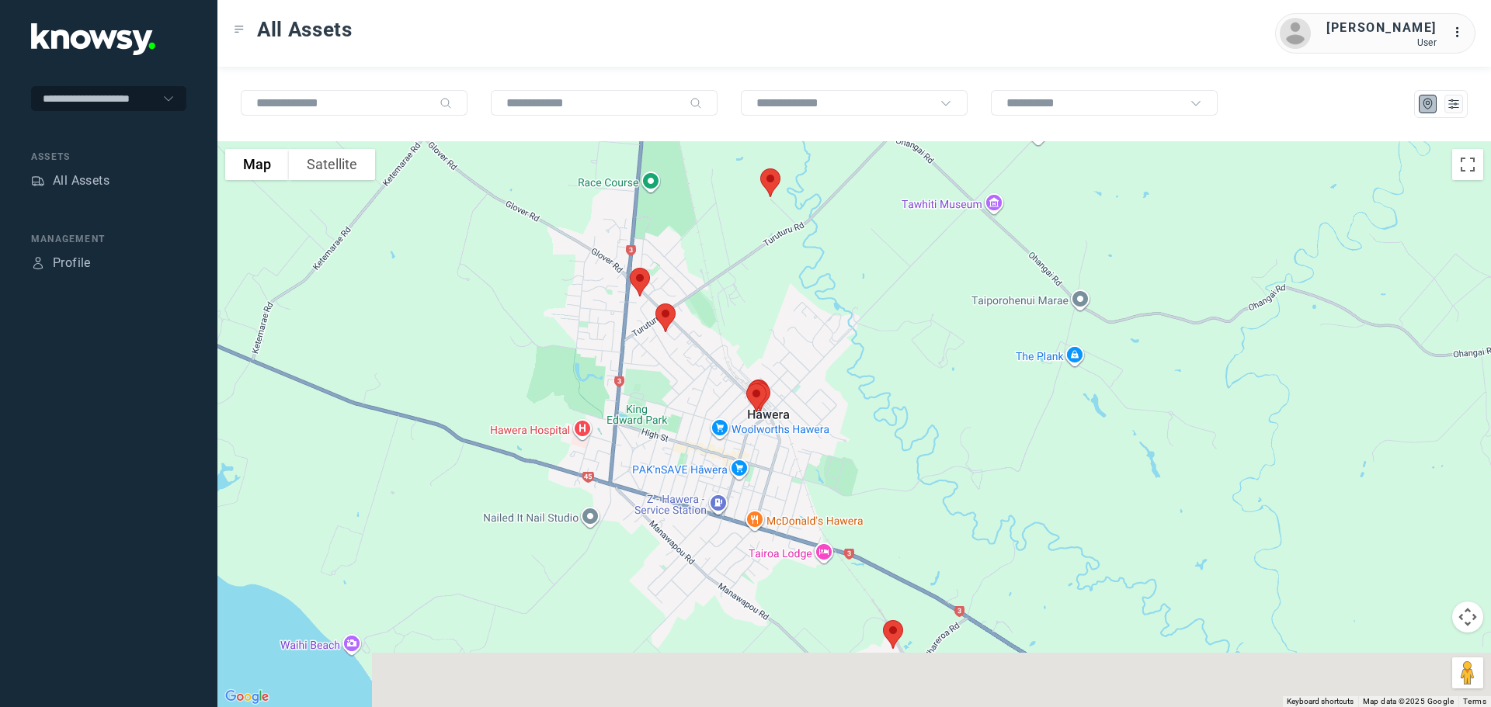
drag, startPoint x: 764, startPoint y: 390, endPoint x: 745, endPoint y: 255, distance: 135.7
click at [745, 255] on div at bounding box center [854, 424] width 1274 height 566
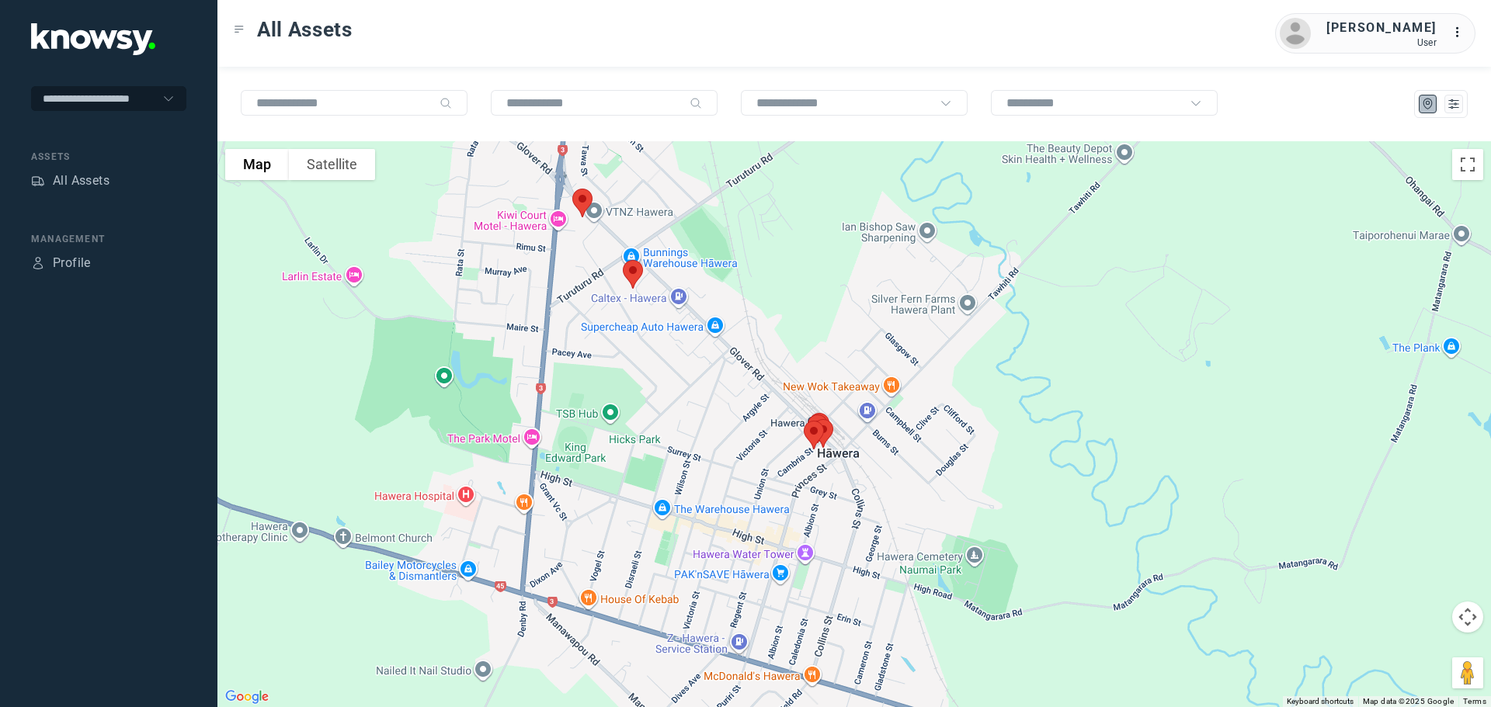
click at [637, 273] on img at bounding box center [633, 274] width 33 height 41
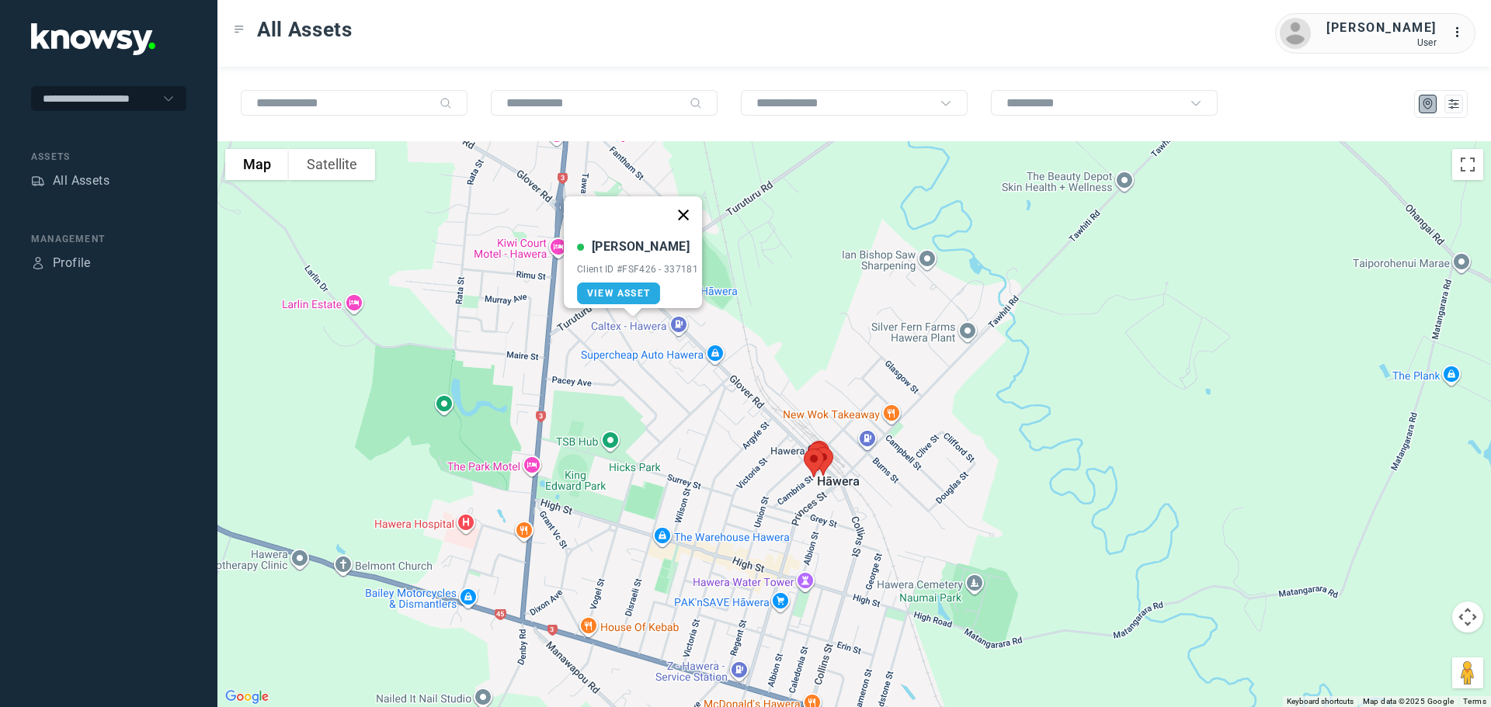
click at [688, 204] on button "Close" at bounding box center [683, 214] width 37 height 37
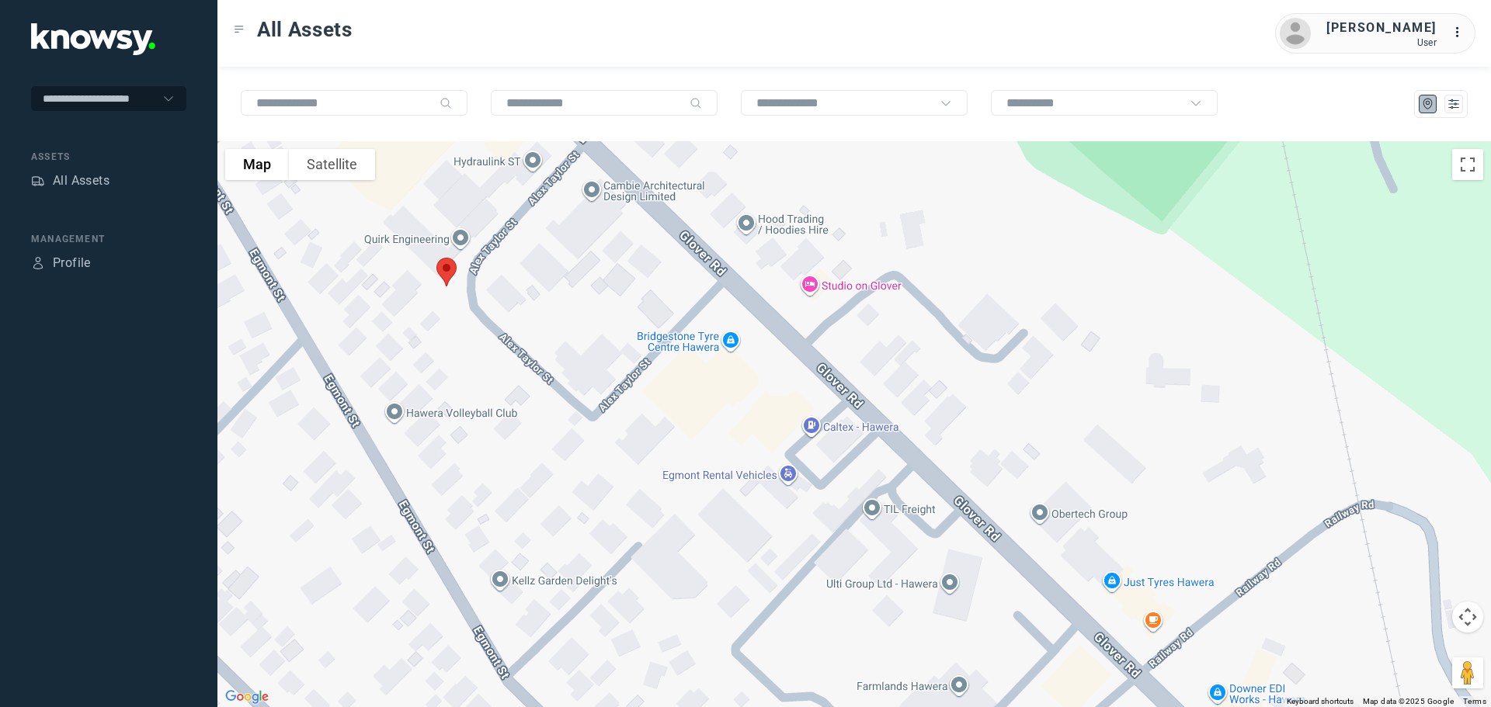
drag, startPoint x: 648, startPoint y: 337, endPoint x: 572, endPoint y: 447, distance: 133.5
click at [572, 447] on div at bounding box center [854, 424] width 1274 height 566
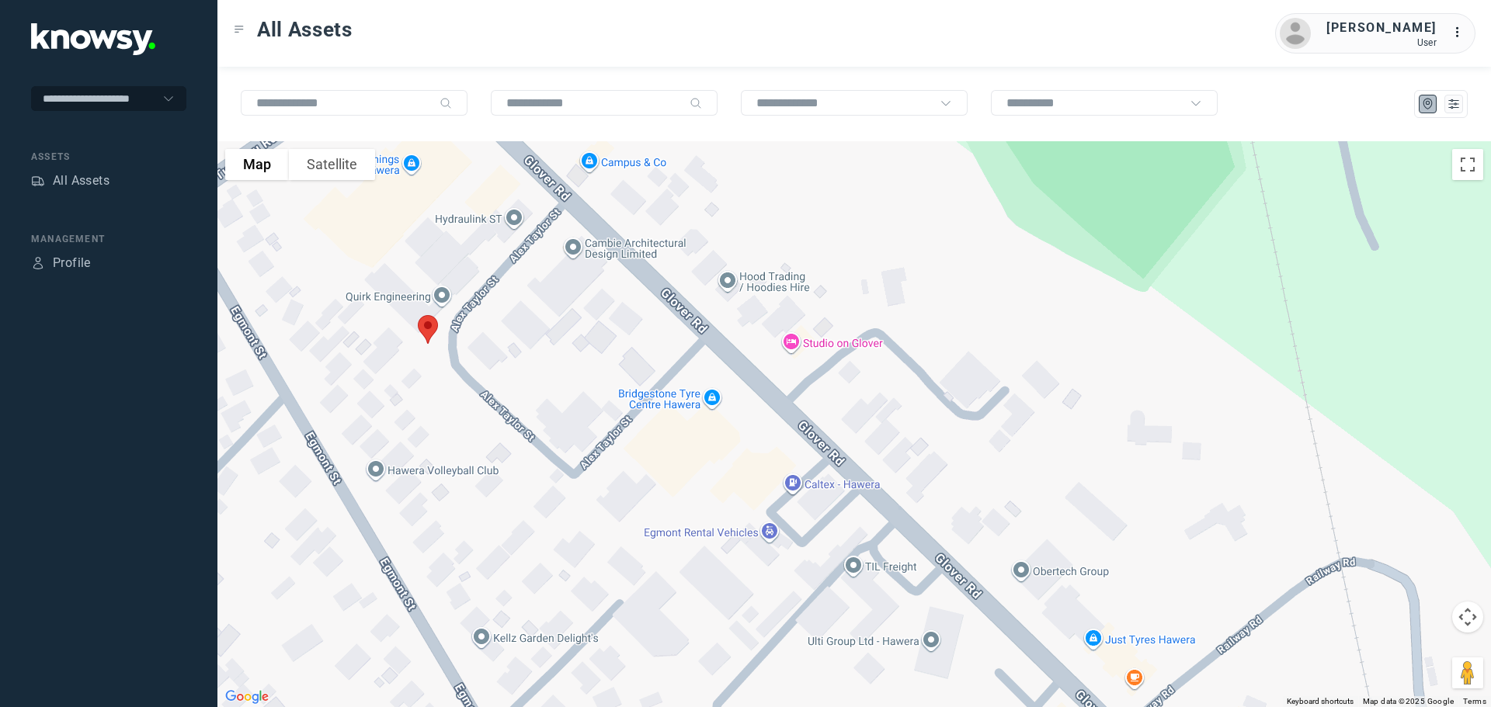
drag, startPoint x: 599, startPoint y: 357, endPoint x: 582, endPoint y: 409, distance: 54.5
click at [583, 411] on div at bounding box center [854, 424] width 1274 height 566
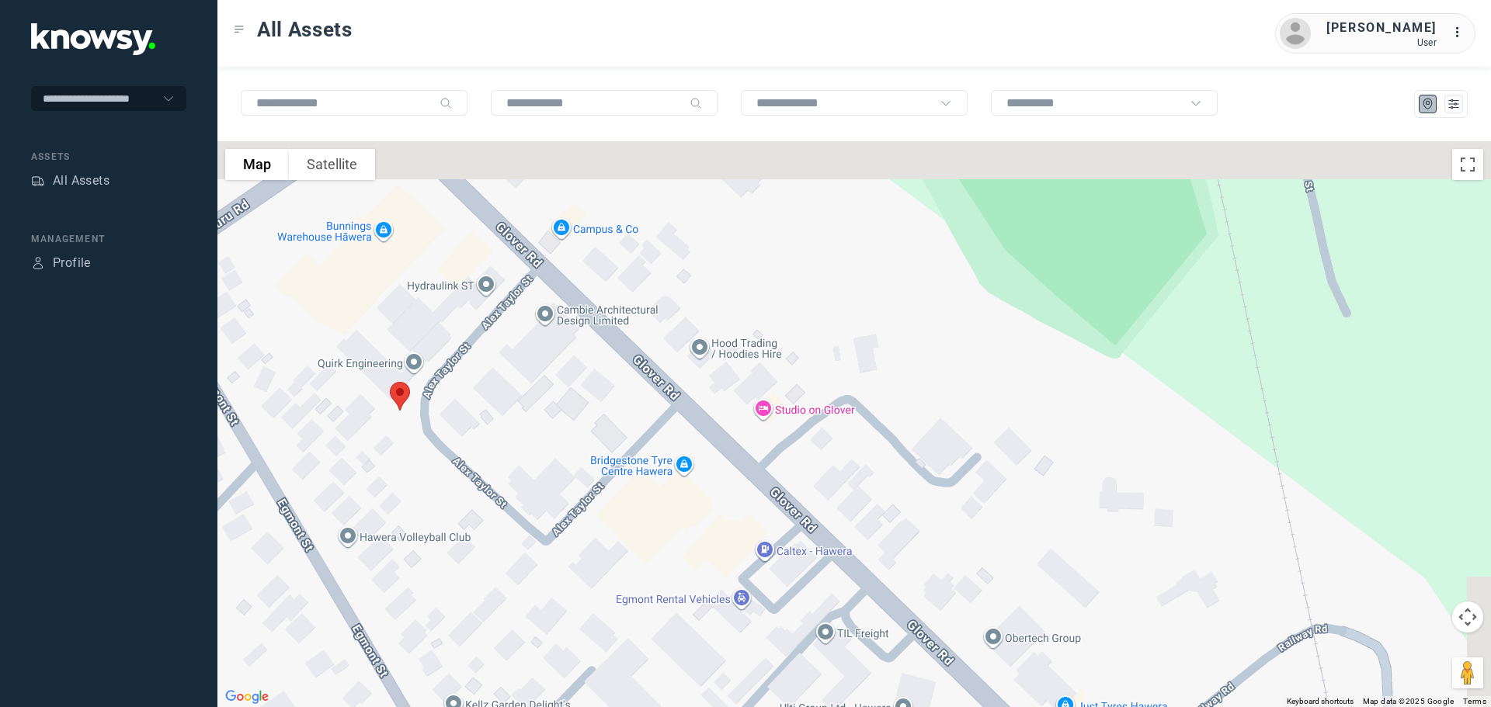
drag, startPoint x: 605, startPoint y: 304, endPoint x: 570, endPoint y: 392, distance: 95.2
click at [570, 392] on div at bounding box center [854, 424] width 1274 height 566
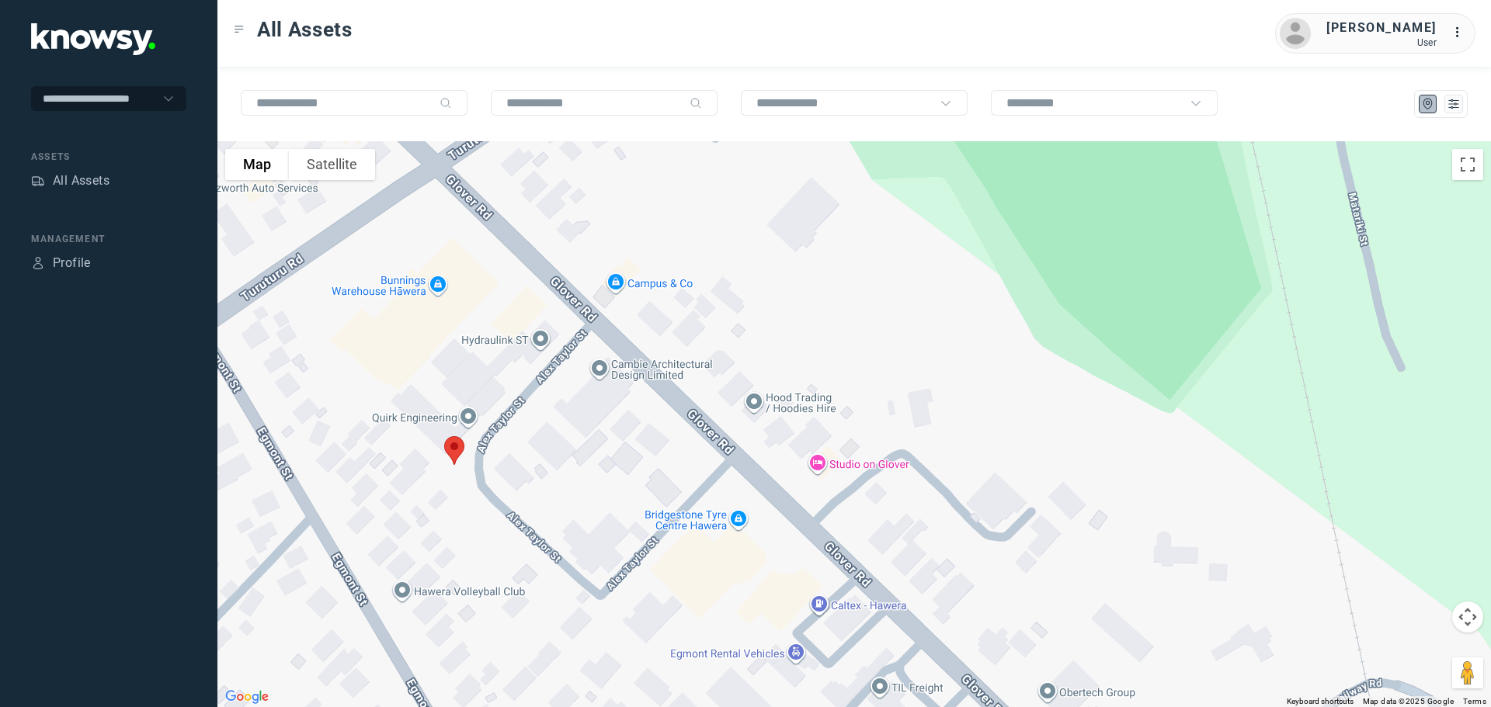
drag, startPoint x: 655, startPoint y: 245, endPoint x: 721, endPoint y: 277, distance: 73.3
click at [721, 277] on div at bounding box center [854, 424] width 1274 height 566
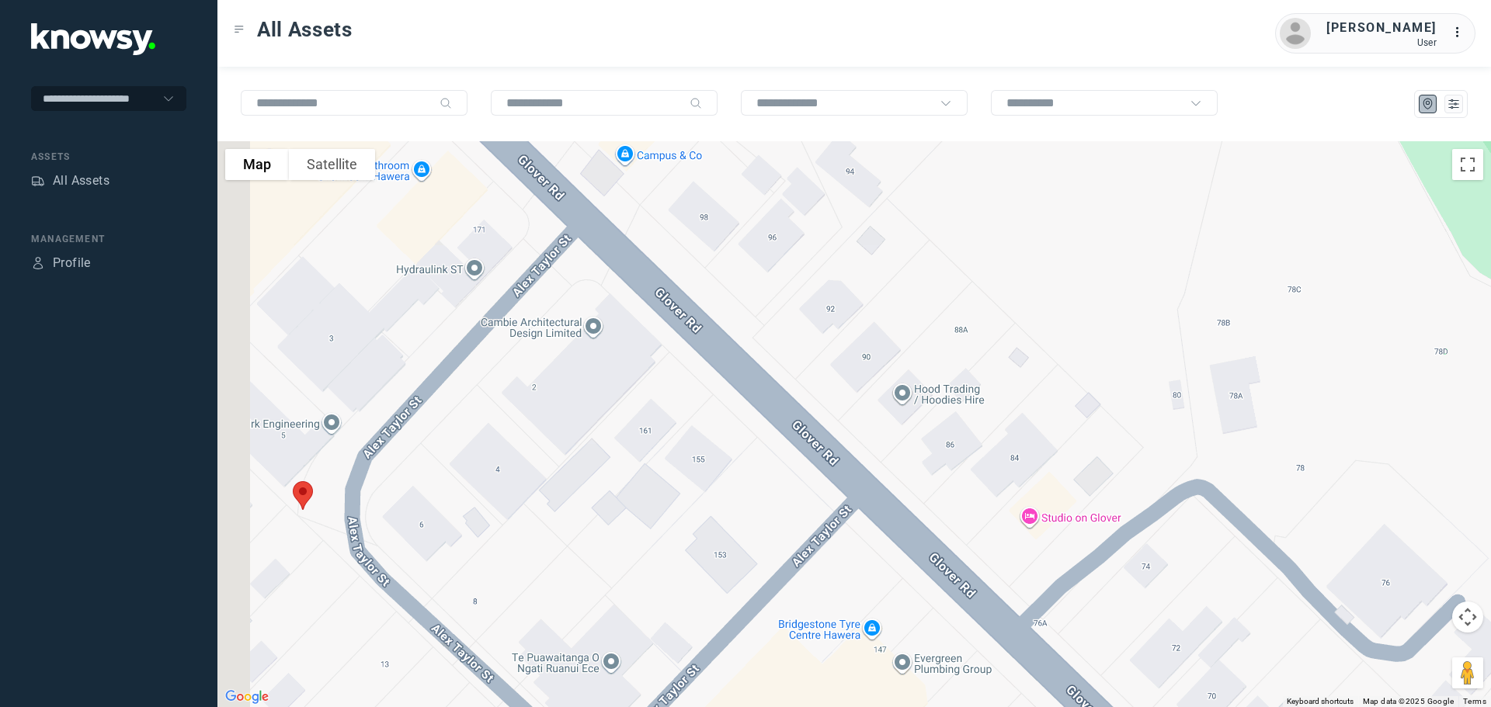
drag, startPoint x: 614, startPoint y: 235, endPoint x: 725, endPoint y: 383, distance: 184.2
click at [725, 383] on div at bounding box center [854, 424] width 1274 height 566
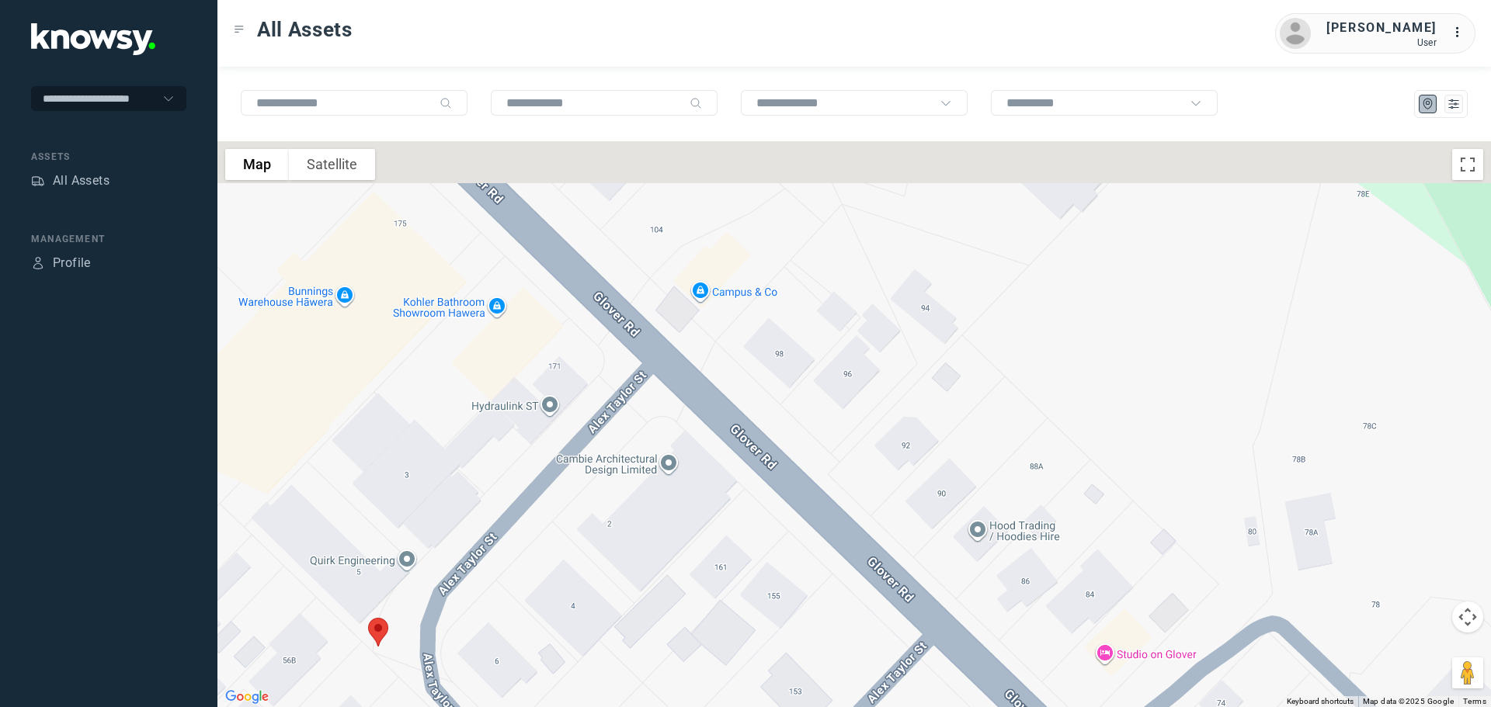
drag, startPoint x: 614, startPoint y: 194, endPoint x: 680, endPoint y: 332, distance: 153.5
click at [680, 332] on div at bounding box center [854, 424] width 1274 height 566
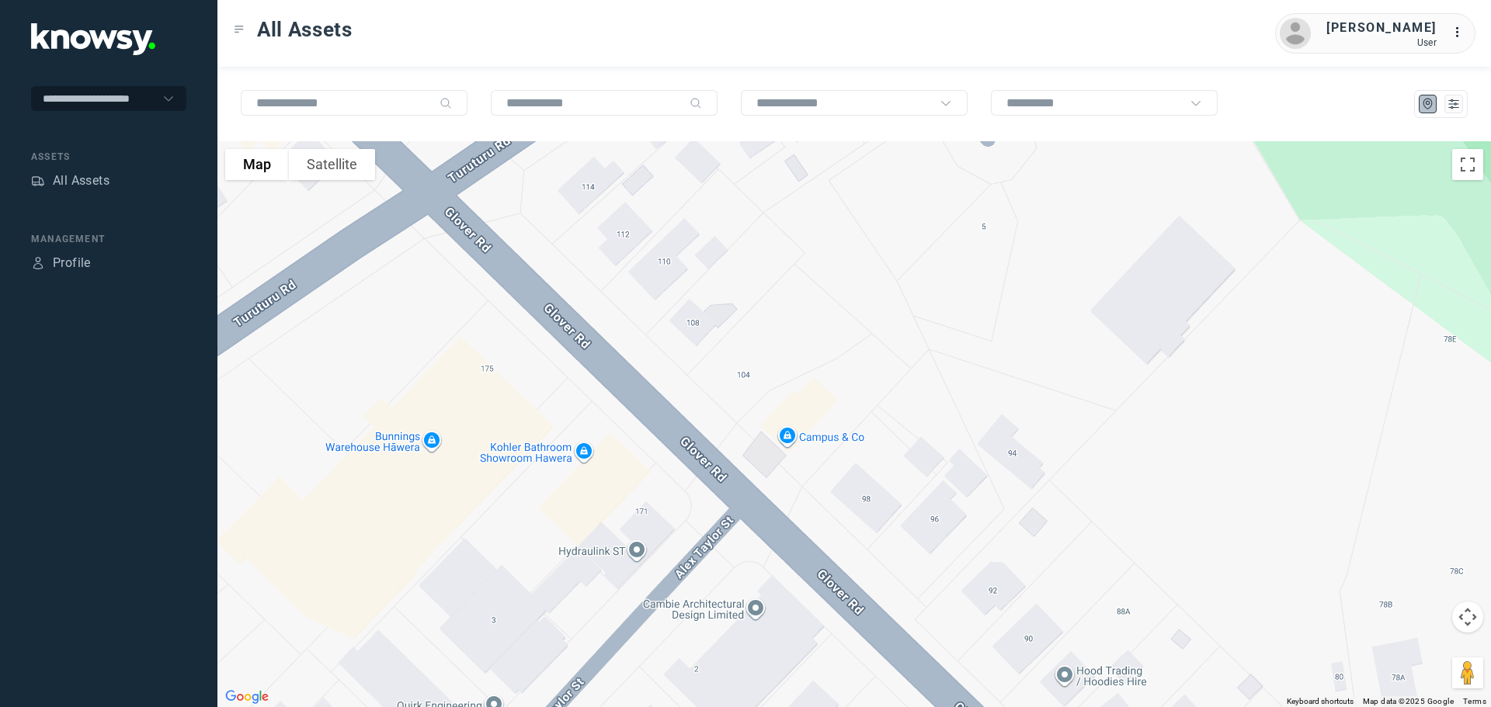
drag, startPoint x: 646, startPoint y: 289, endPoint x: 697, endPoint y: 358, distance: 85.6
click at [697, 358] on div at bounding box center [854, 424] width 1274 height 566
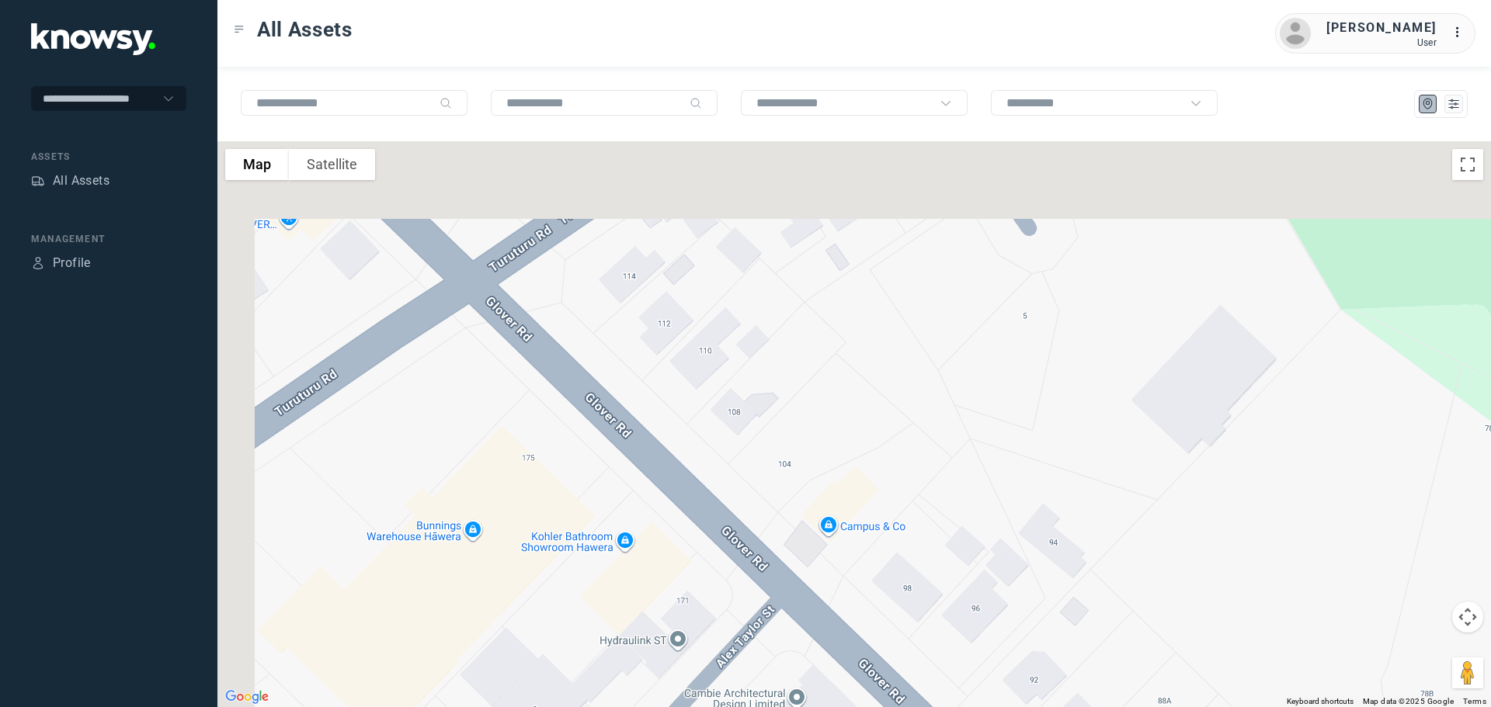
drag, startPoint x: 582, startPoint y: 238, endPoint x: 600, endPoint y: 276, distance: 42.0
click at [600, 276] on div at bounding box center [854, 424] width 1274 height 566
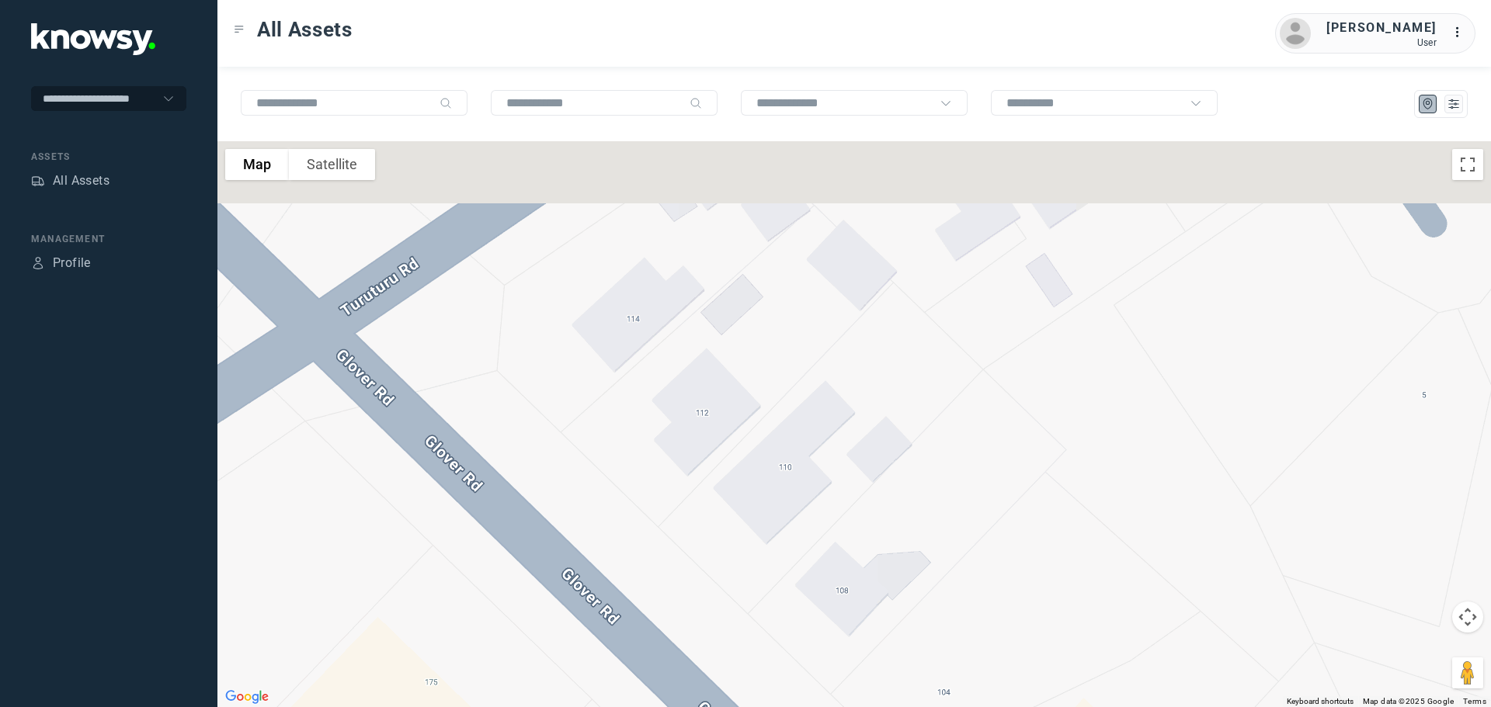
drag, startPoint x: 605, startPoint y: 251, endPoint x: 581, endPoint y: 365, distance: 116.7
click at [581, 365] on div at bounding box center [854, 424] width 1274 height 566
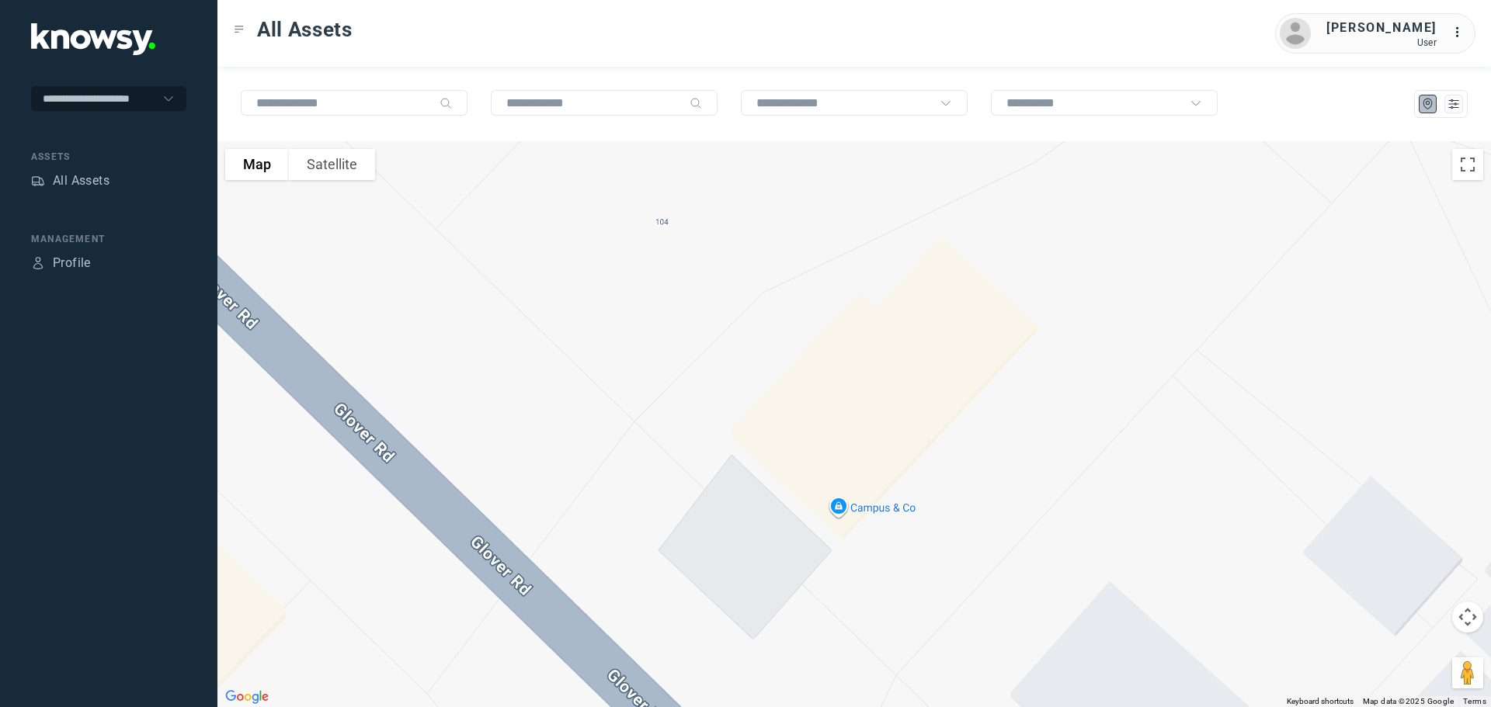
click at [871, 511] on div at bounding box center [854, 424] width 1274 height 566
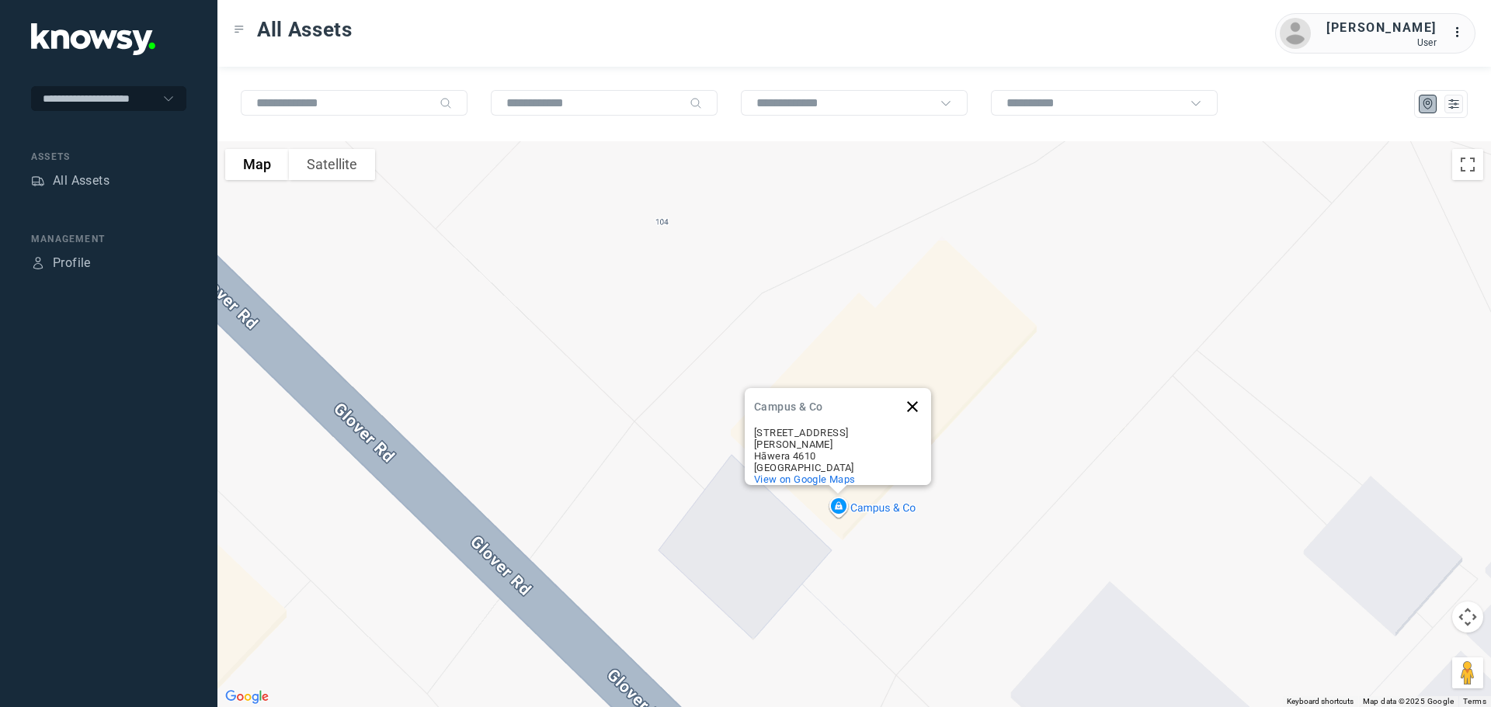
click at [912, 410] on button "Close" at bounding box center [912, 406] width 37 height 37
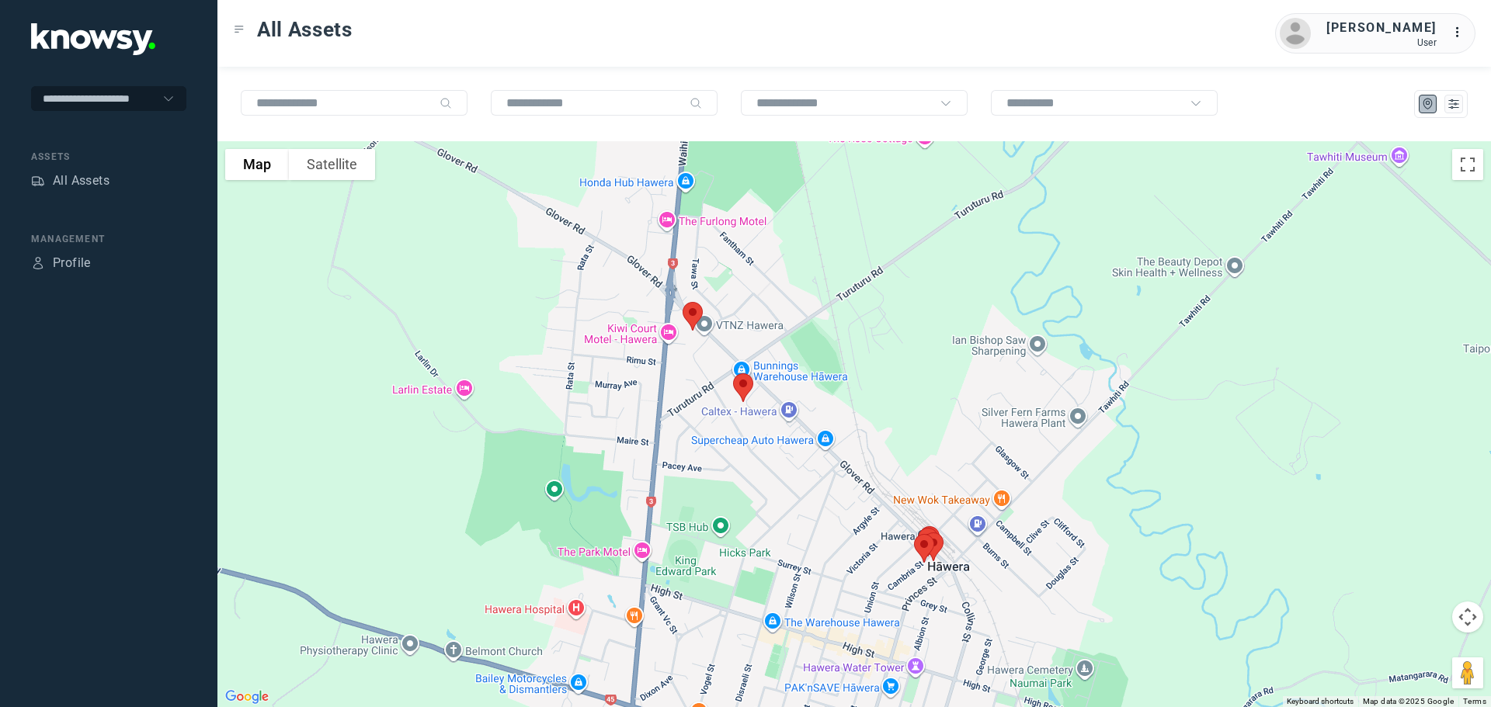
drag, startPoint x: 867, startPoint y: 388, endPoint x: 788, endPoint y: 308, distance: 112.0
click at [794, 314] on div at bounding box center [854, 424] width 1274 height 566
